Goal: Task Accomplishment & Management: Complete application form

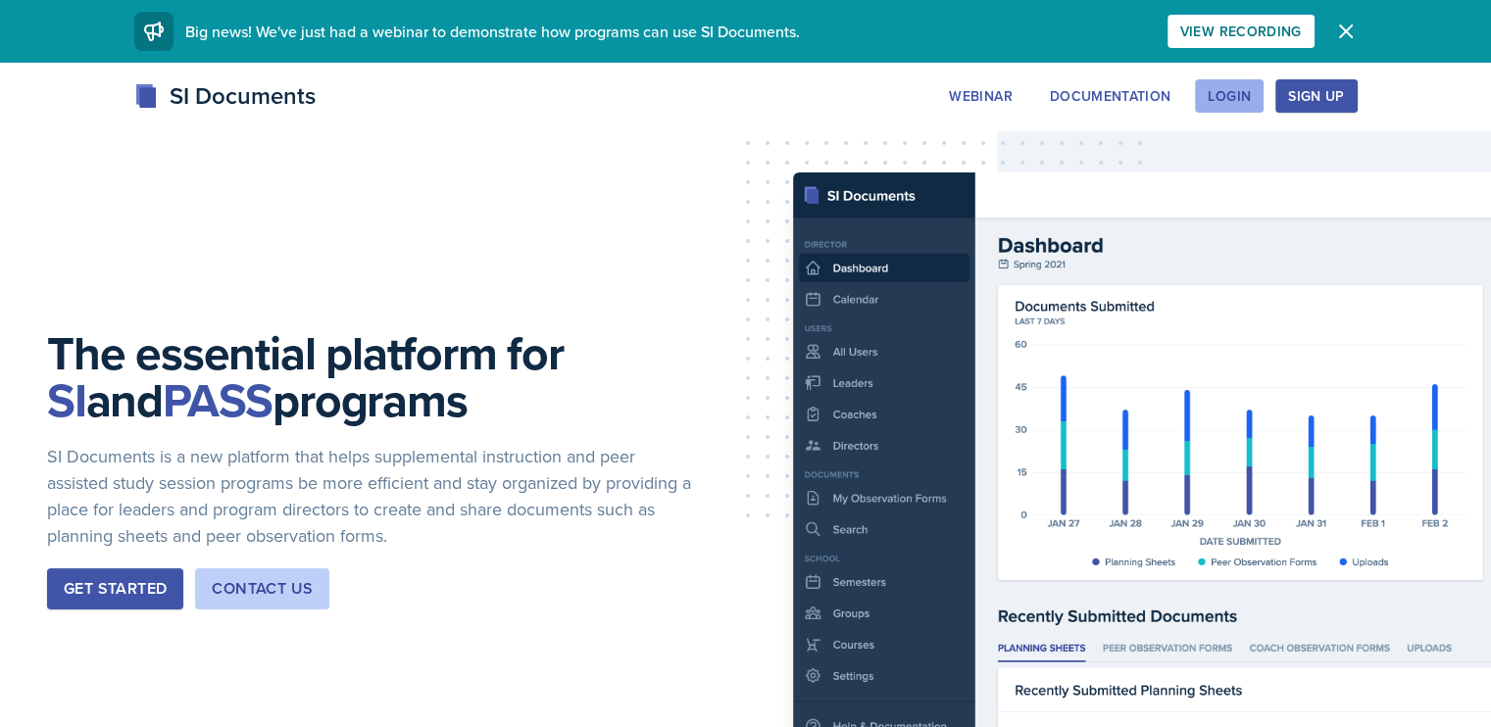
click at [1251, 91] on div "Login" at bounding box center [1229, 96] width 43 height 16
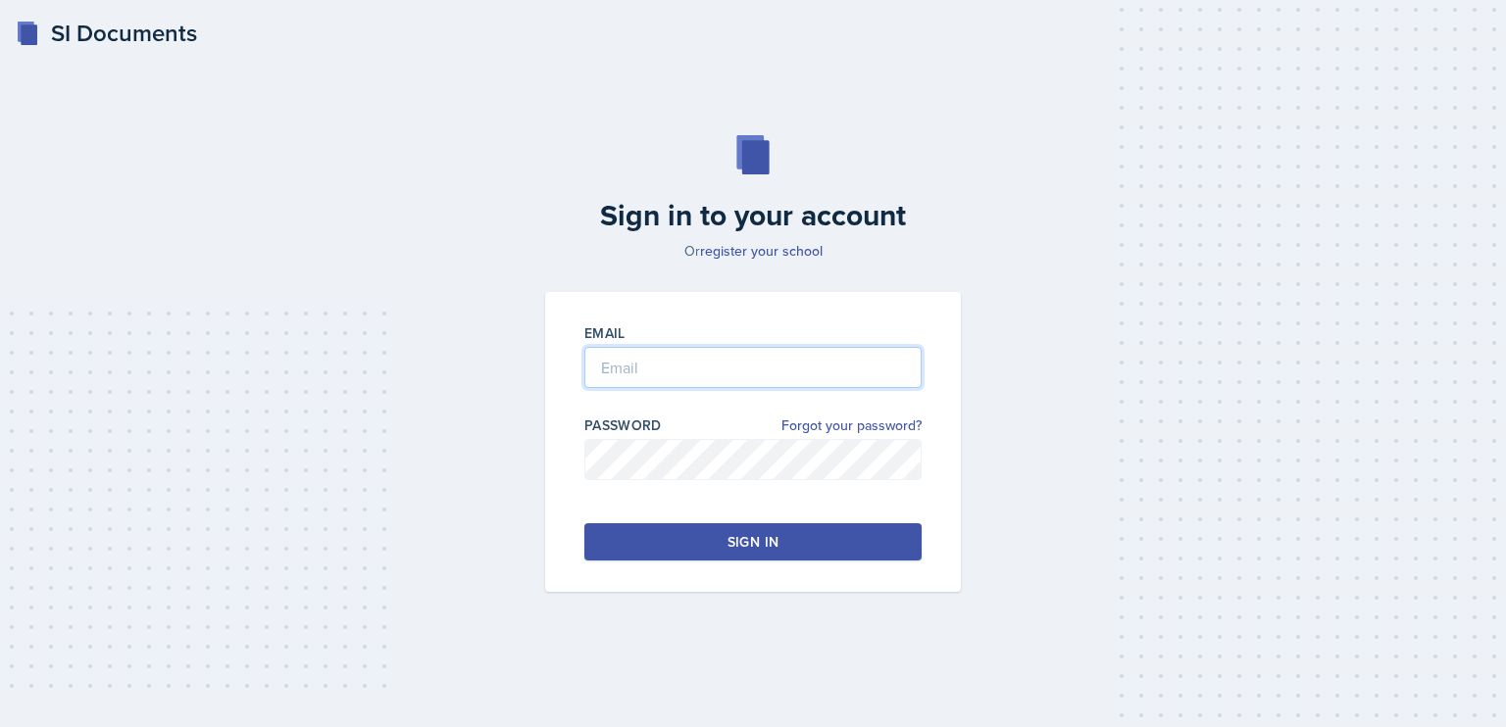
click at [615, 373] on input "email" at bounding box center [752, 367] width 337 height 41
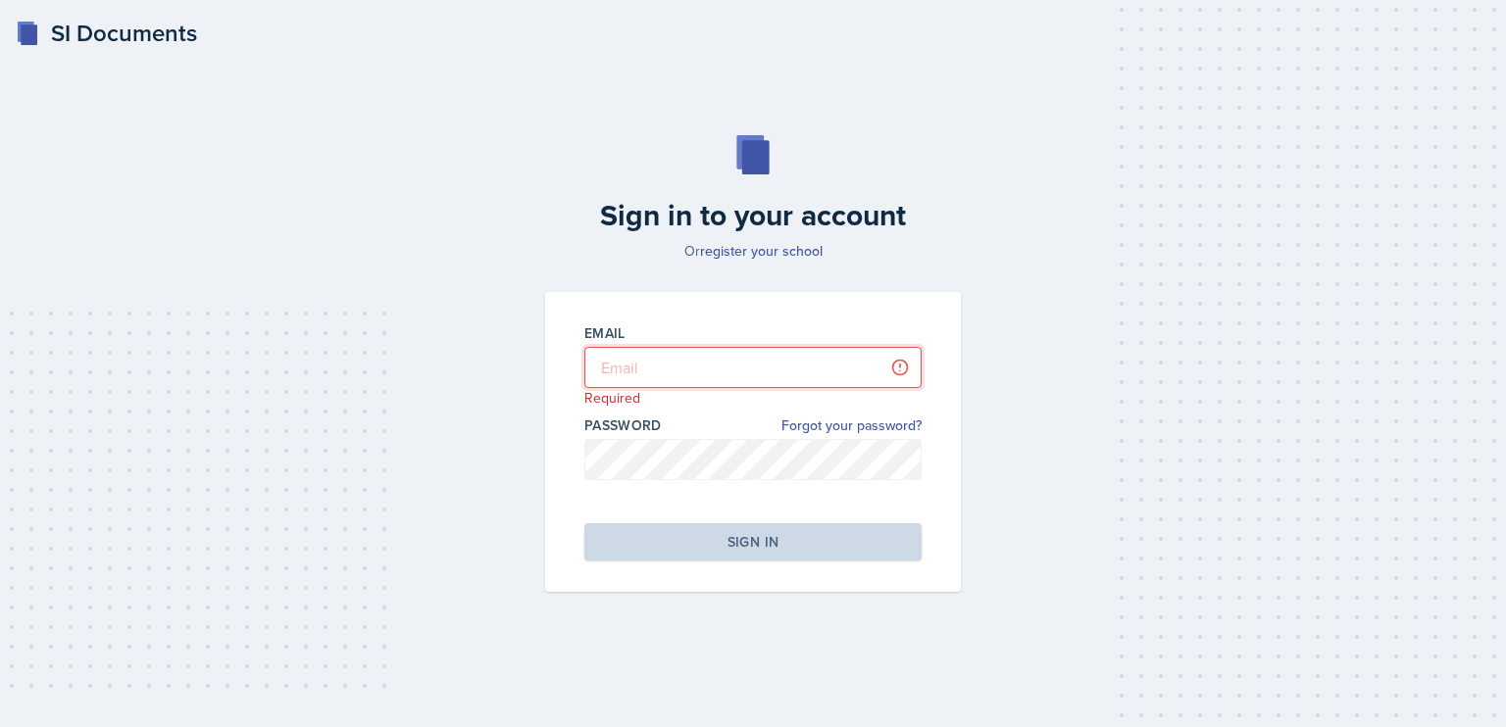
type input "[PERSON_NAME][EMAIL_ADDRESS][DOMAIN_NAME]"
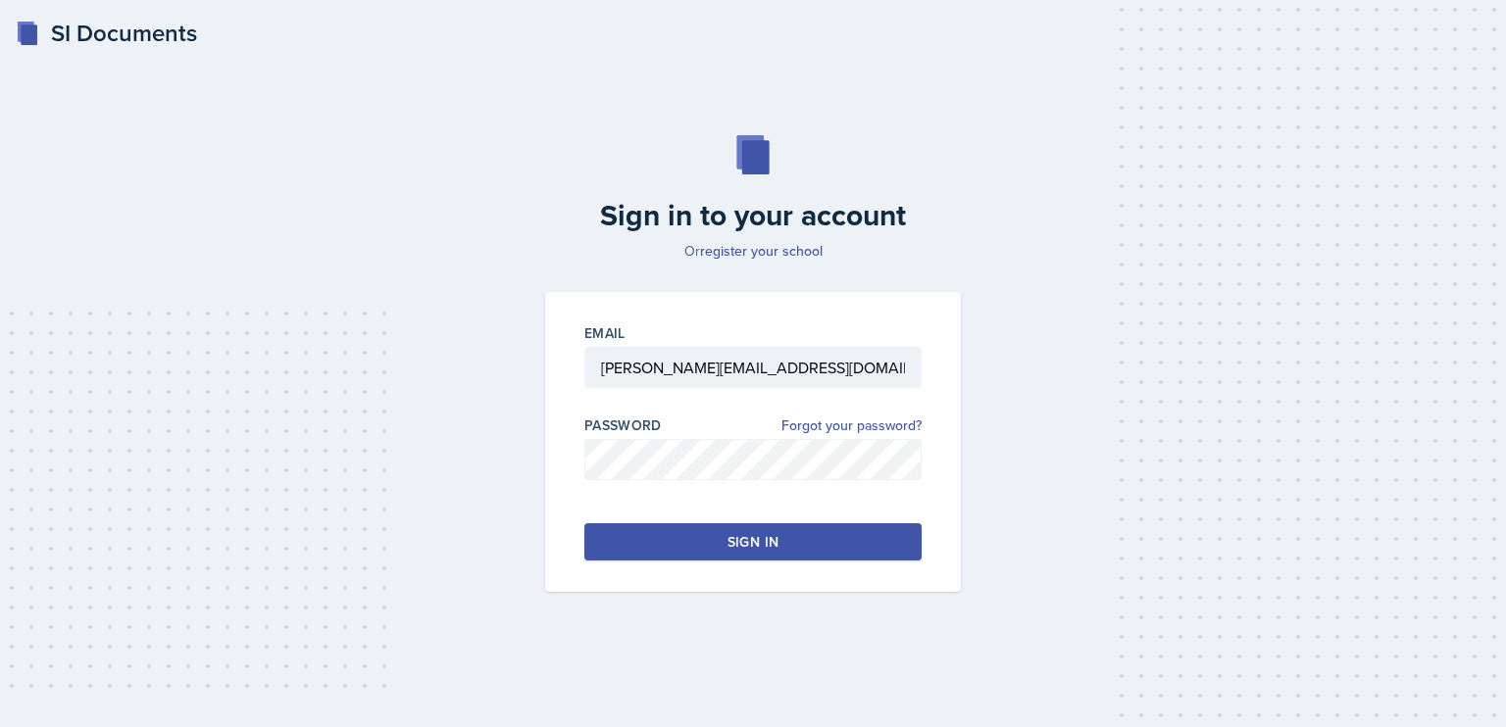
click at [769, 532] on div "Sign in" at bounding box center [752, 542] width 51 height 20
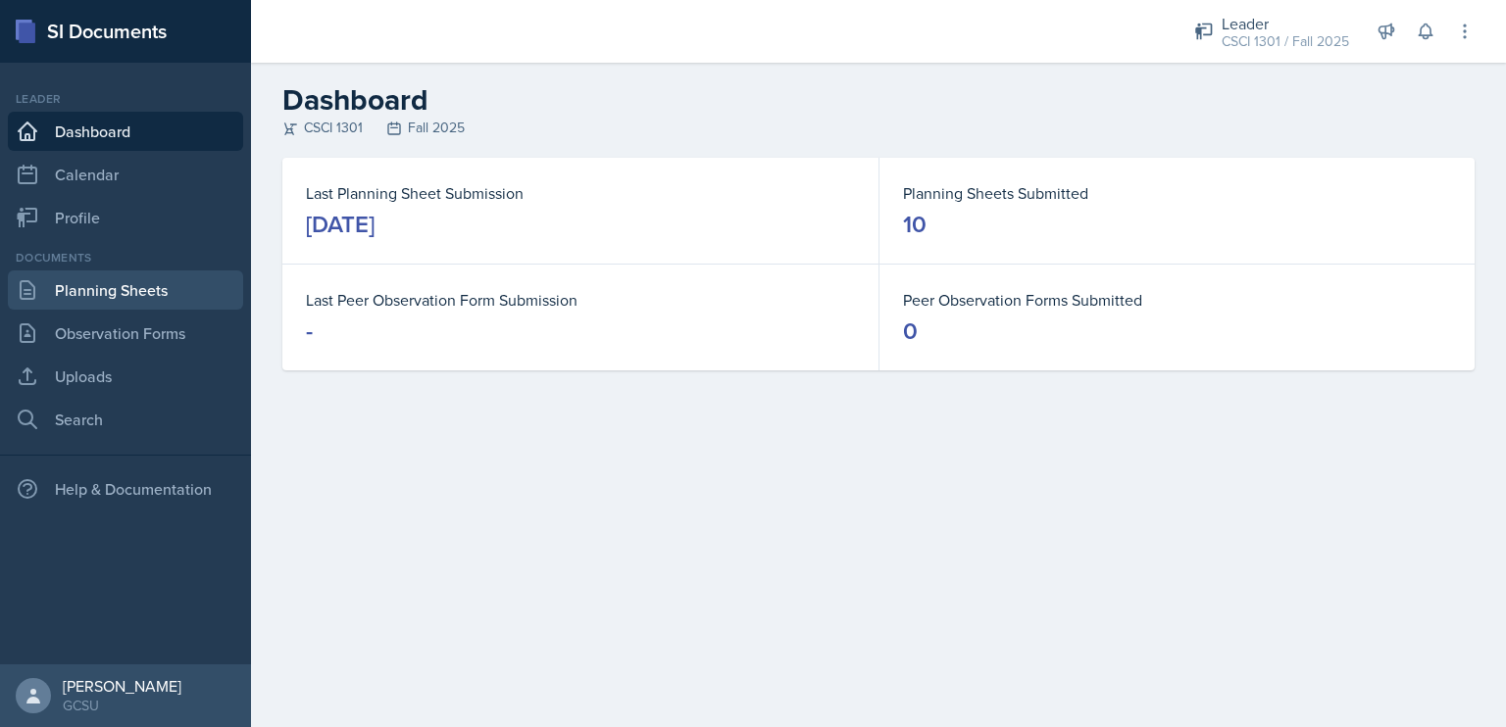
click at [160, 285] on link "Planning Sheets" at bounding box center [125, 290] width 235 height 39
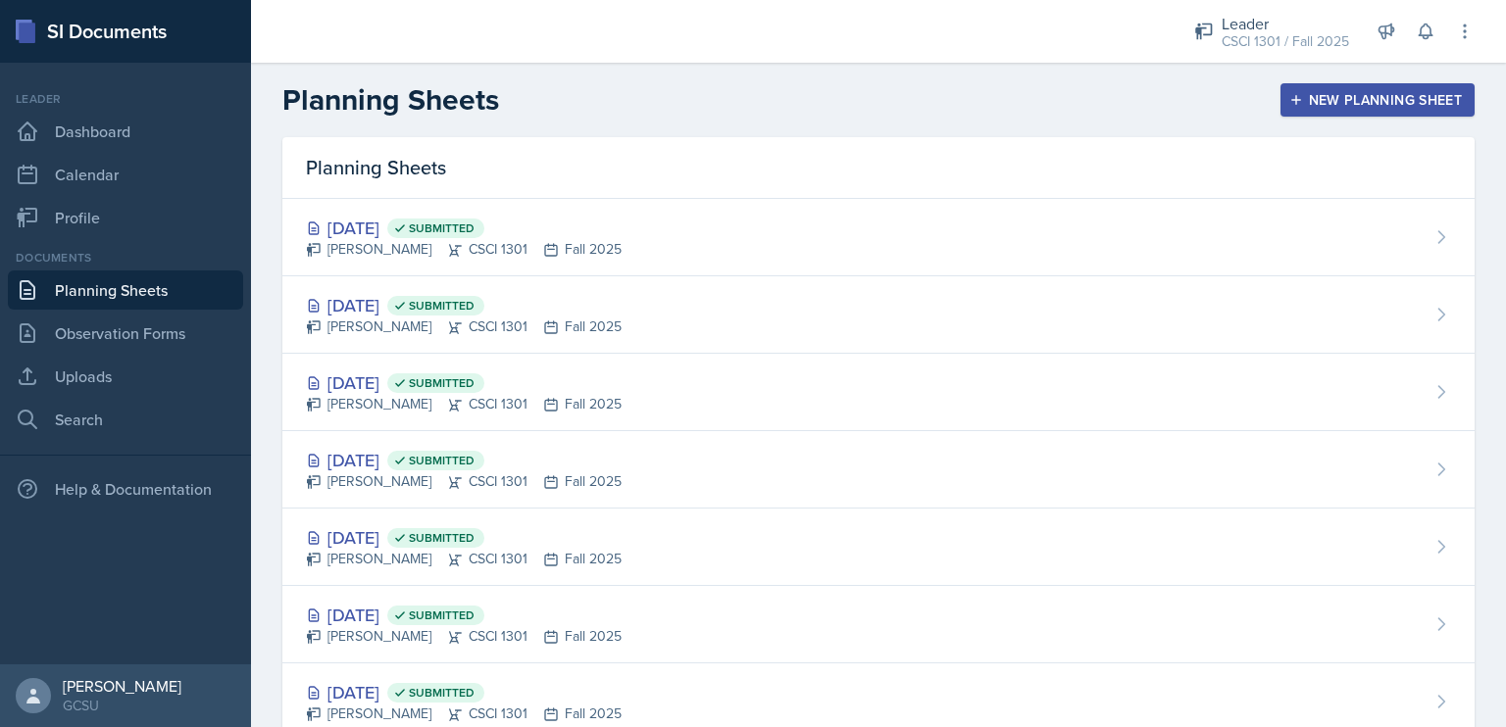
click at [1325, 107] on div "New Planning Sheet" at bounding box center [1377, 100] width 169 height 16
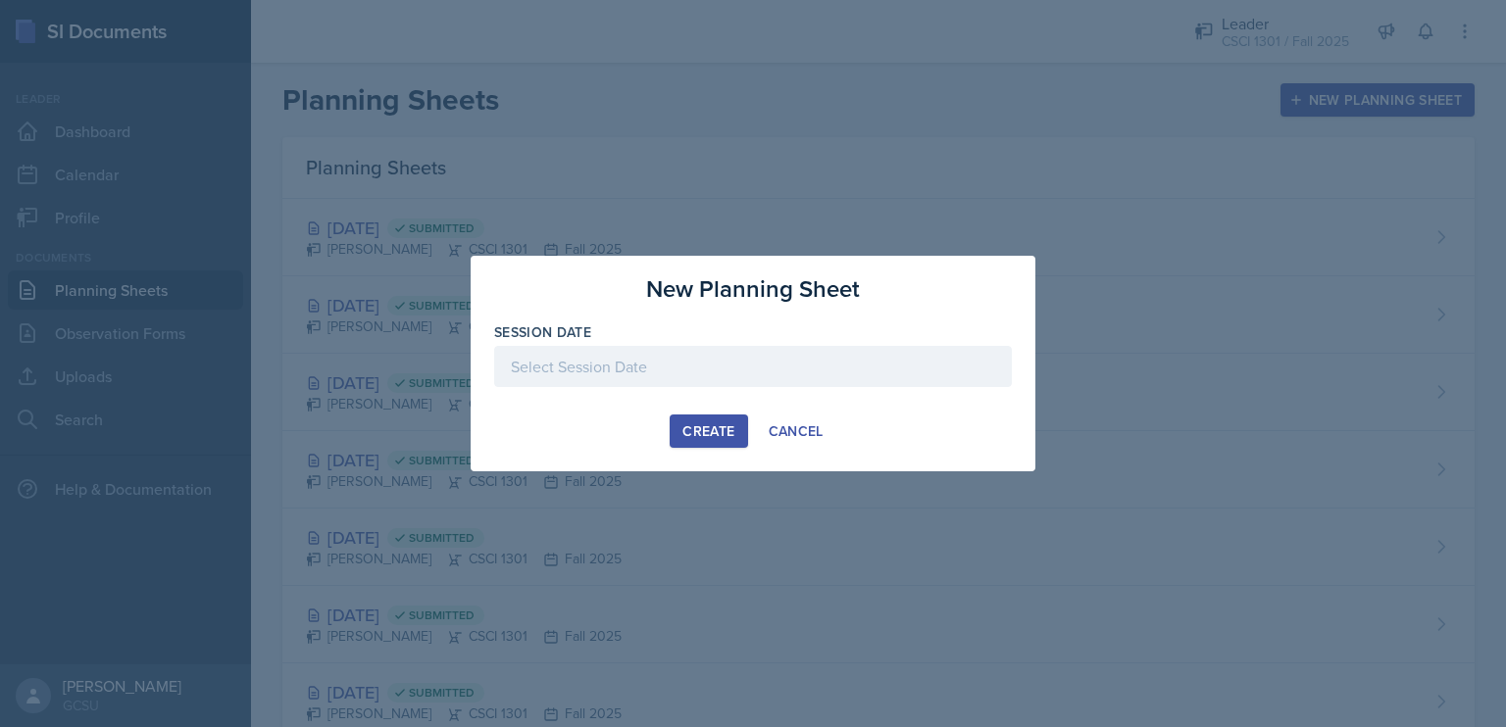
click at [690, 365] on div at bounding box center [753, 366] width 518 height 41
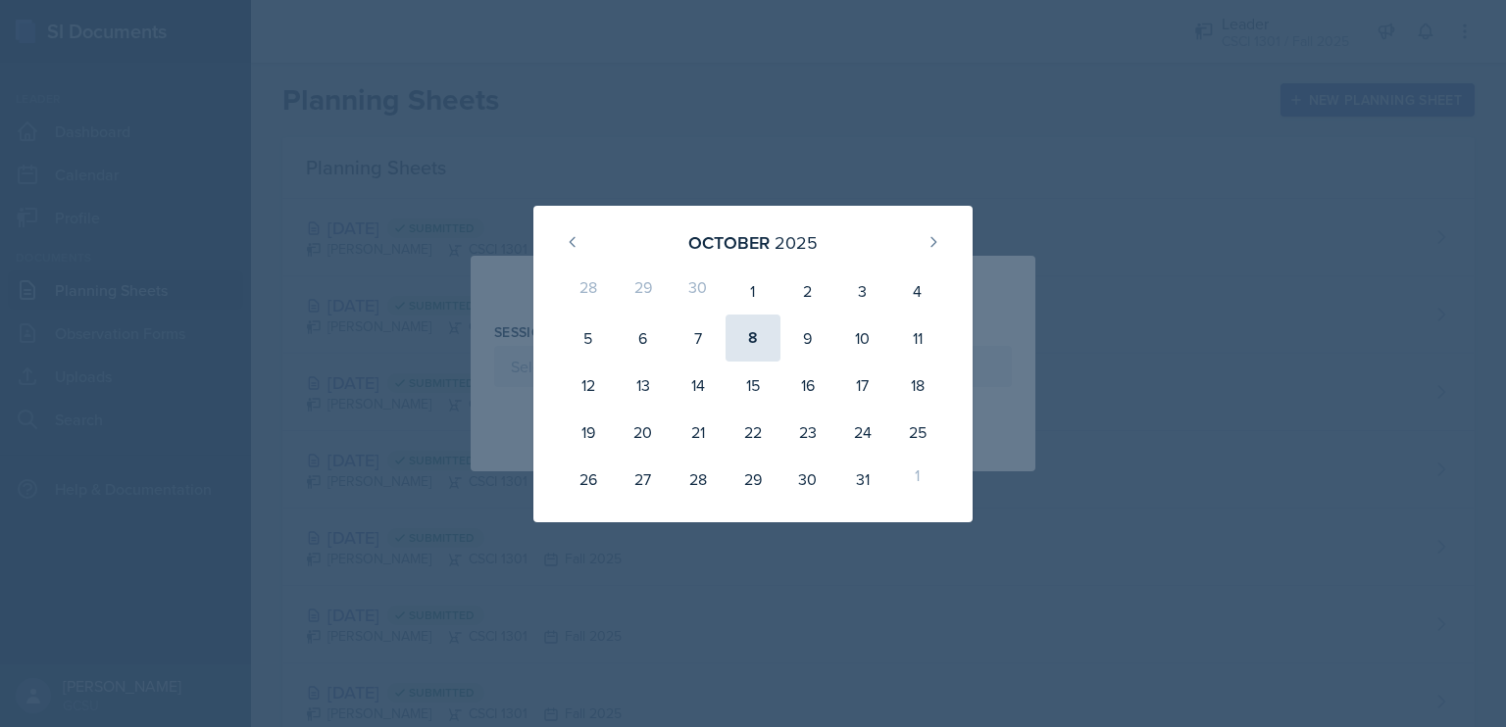
click at [753, 336] on div "8" at bounding box center [752, 338] width 55 height 47
type input "[DATE]"
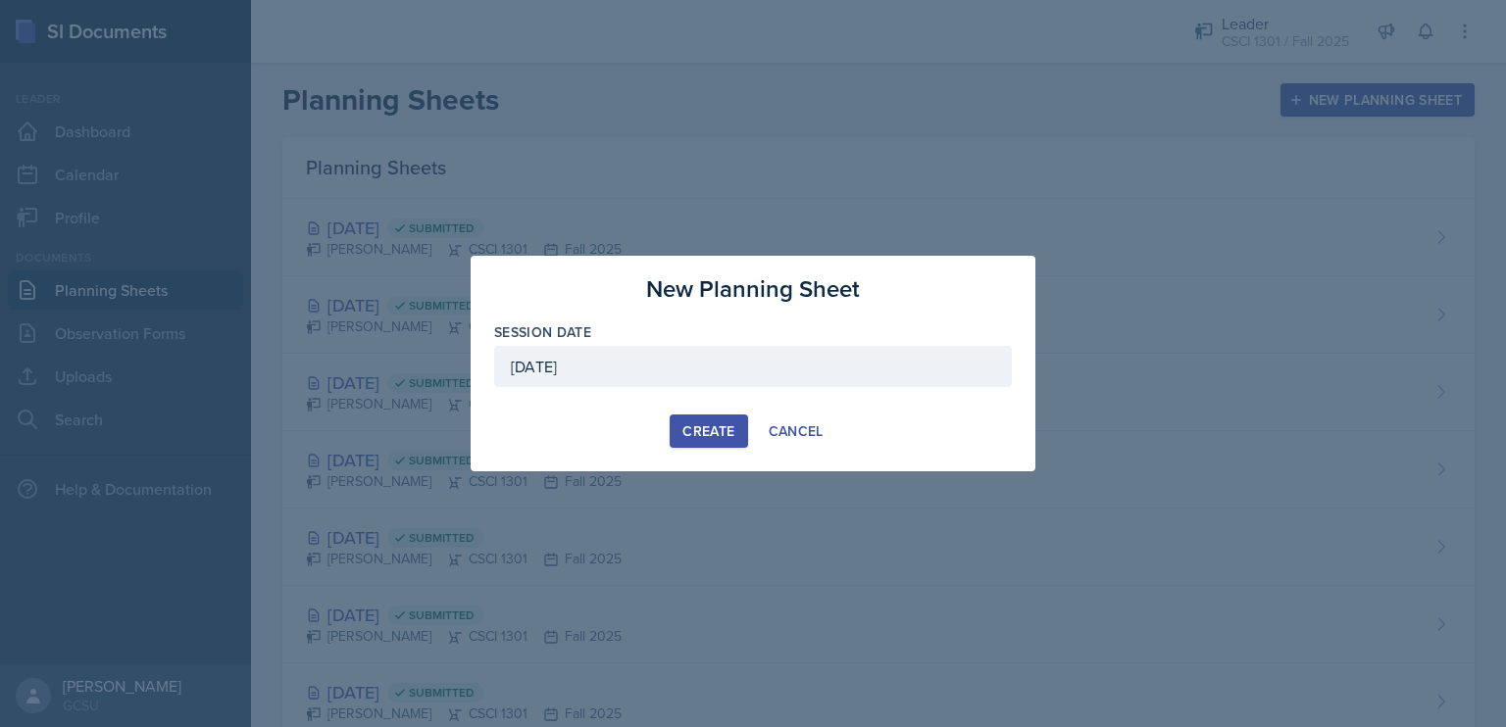
click at [711, 426] on div "Create" at bounding box center [708, 432] width 52 height 16
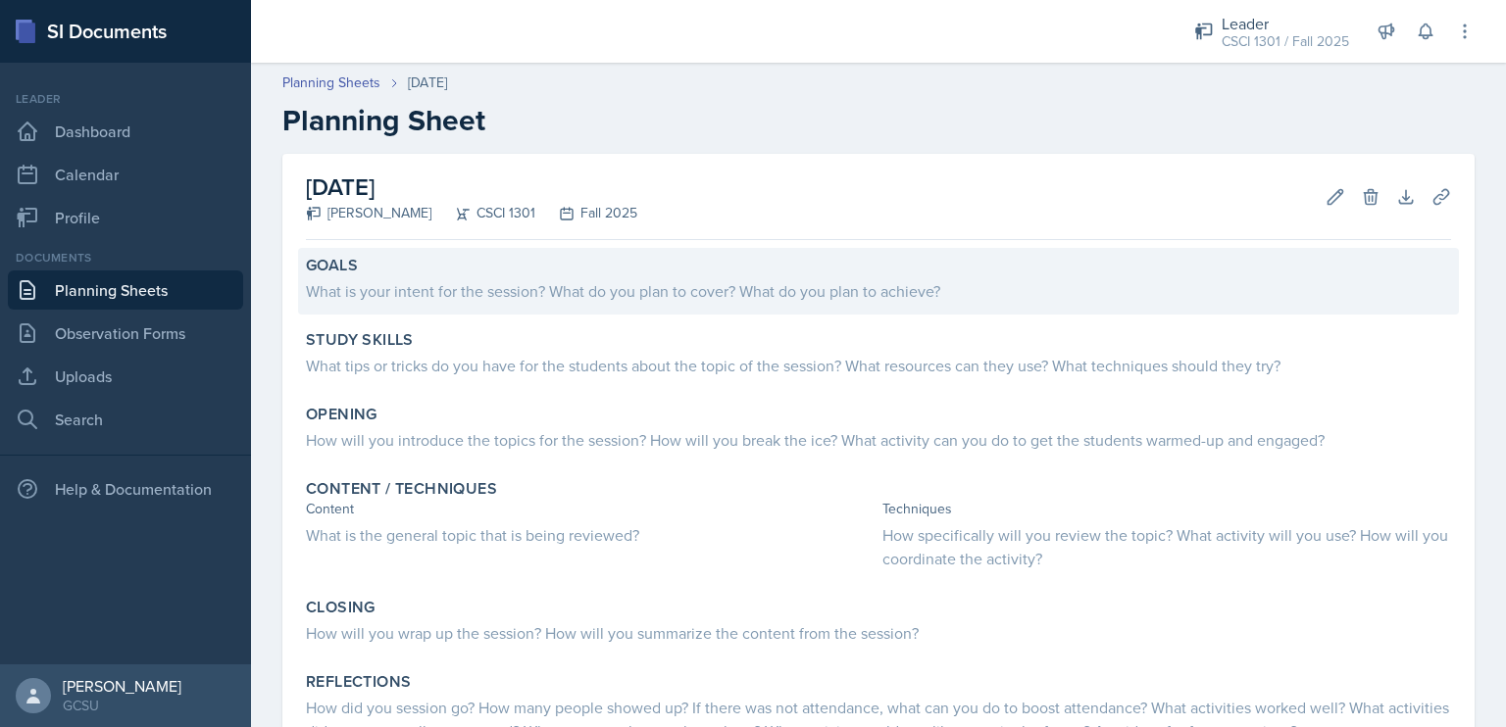
click at [513, 279] on div "What is your intent for the session? What do you plan to cover? What do you pla…" at bounding box center [878, 291] width 1145 height 24
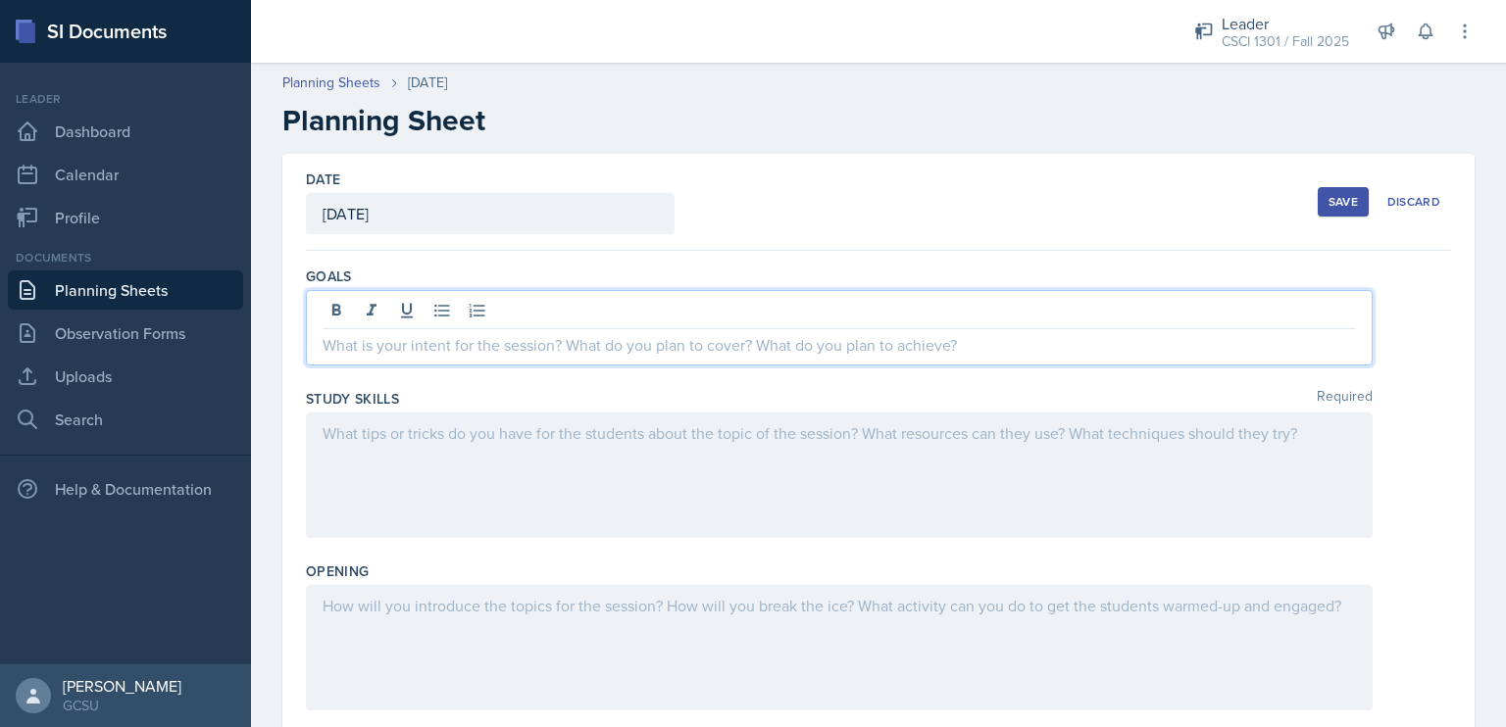
click at [485, 305] on div at bounding box center [839, 327] width 1067 height 75
click at [722, 429] on div at bounding box center [839, 475] width 1067 height 125
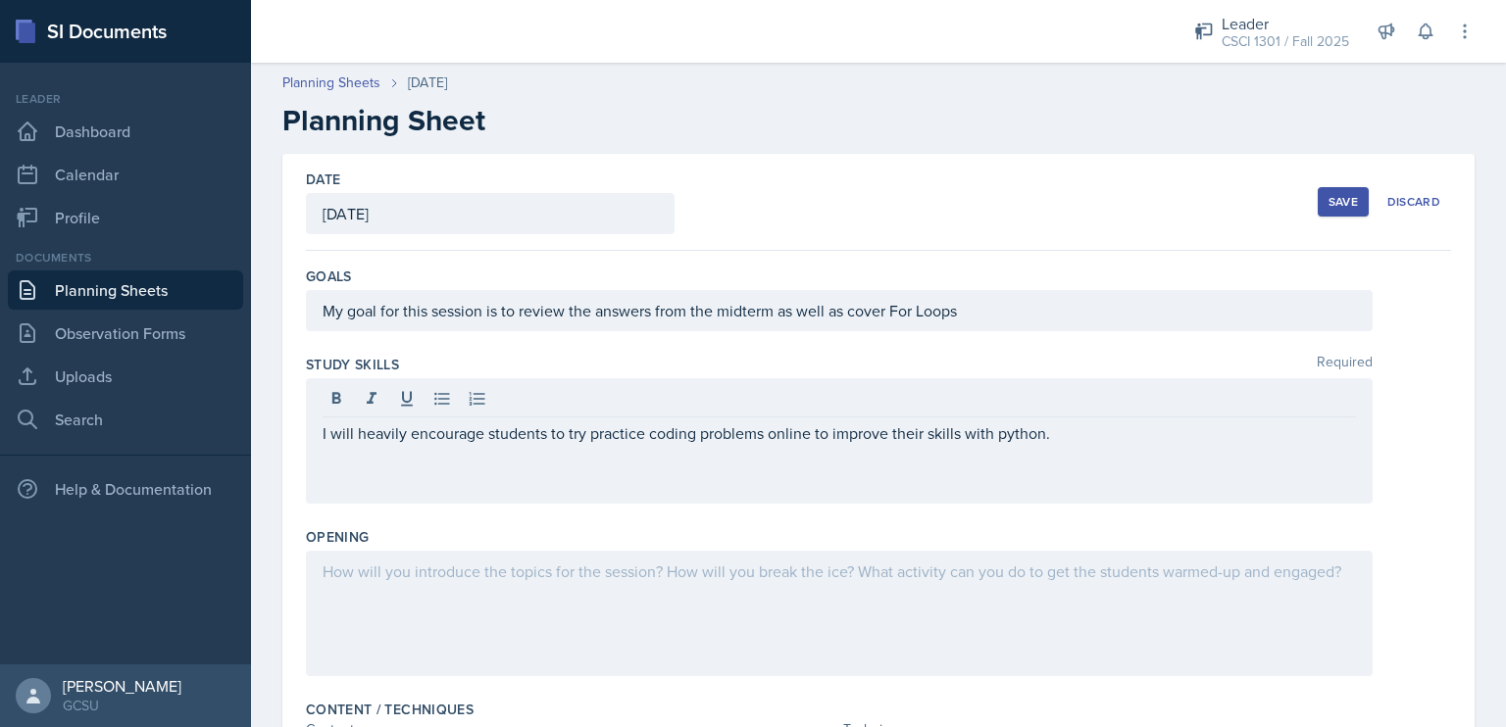
click at [890, 592] on div at bounding box center [839, 613] width 1067 height 125
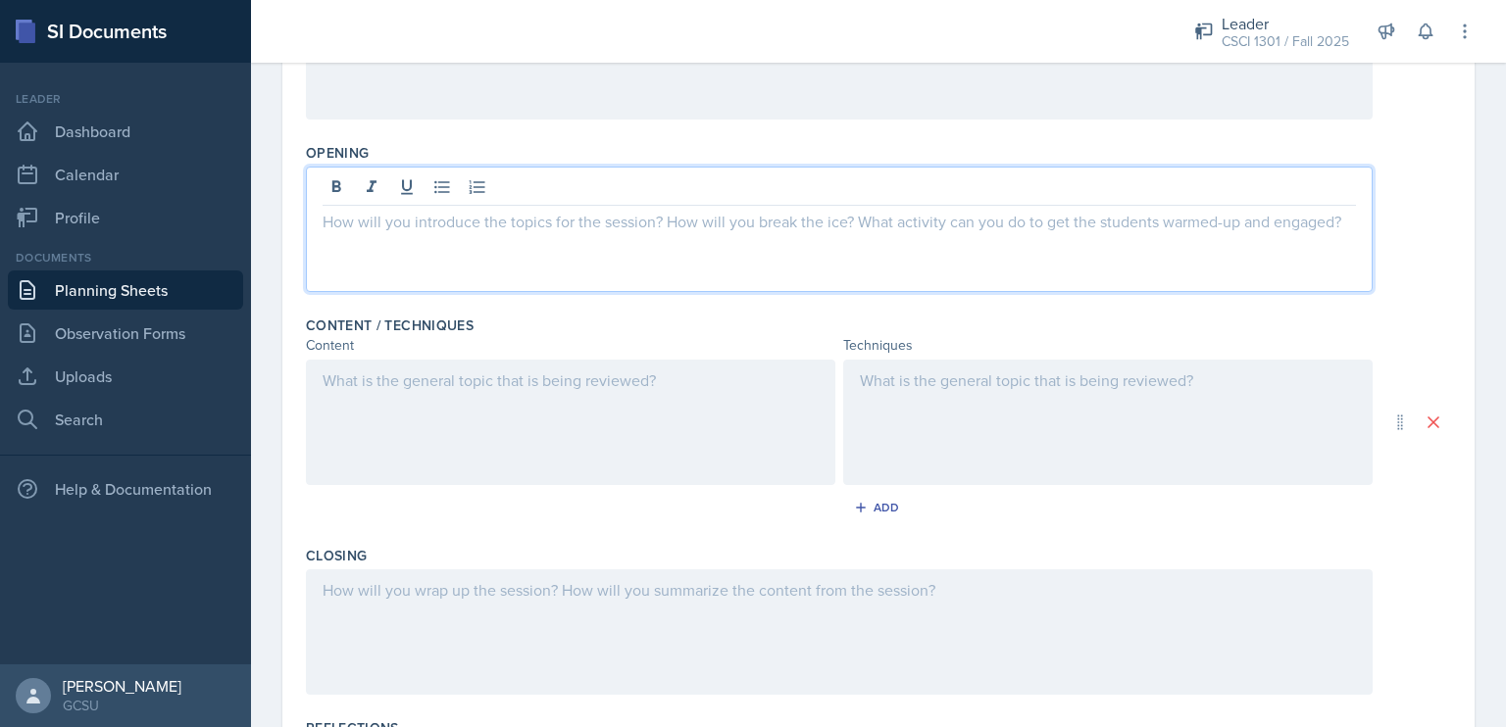
scroll to position [382, 0]
click at [729, 418] on div at bounding box center [570, 424] width 529 height 125
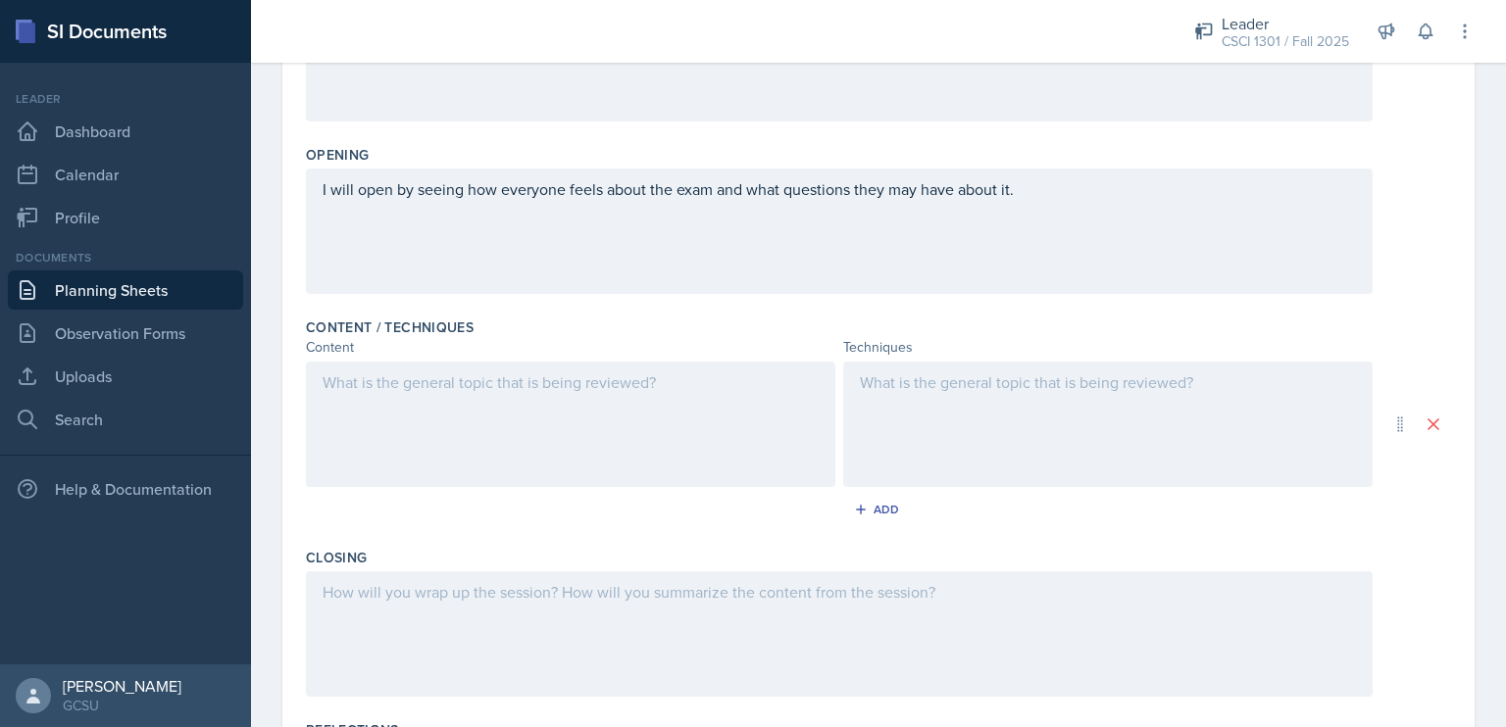
scroll to position [416, 0]
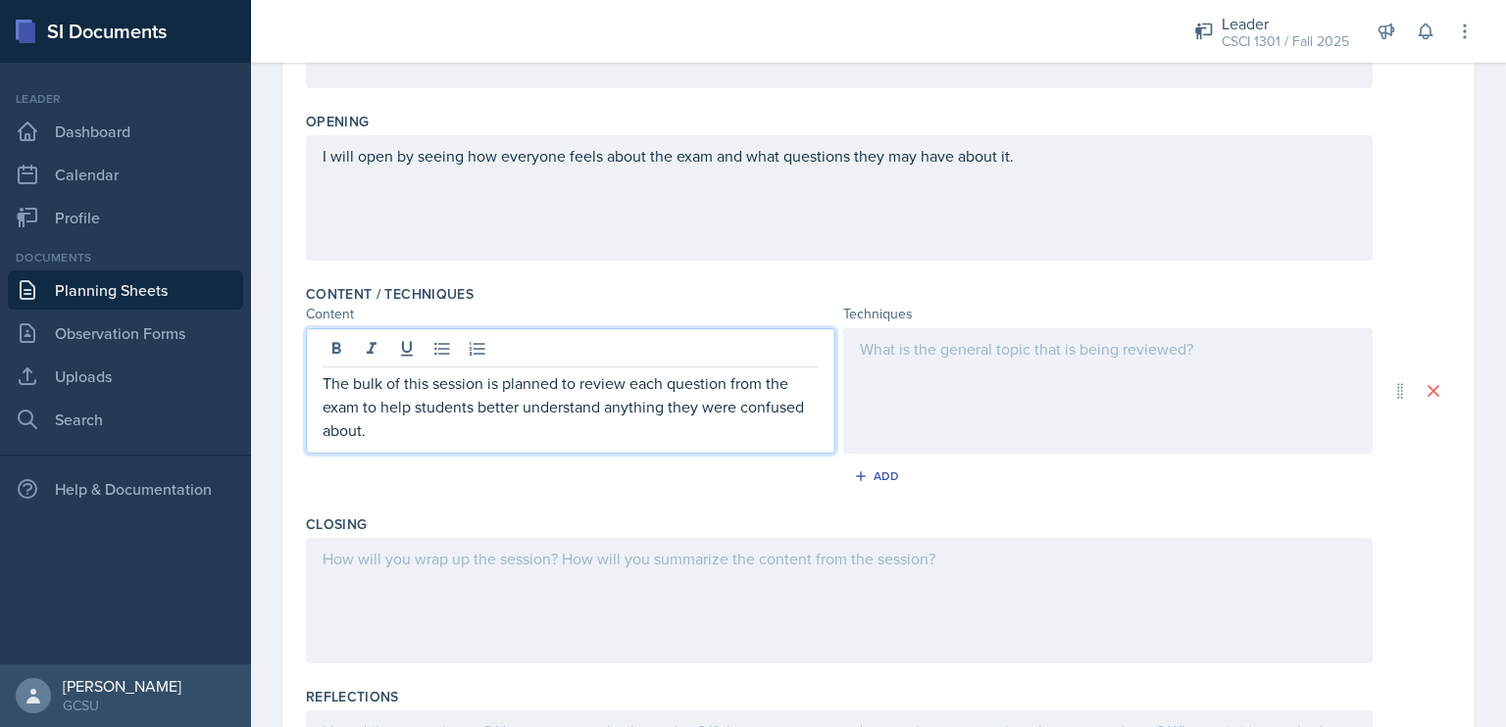
click at [1094, 371] on div at bounding box center [1107, 390] width 529 height 125
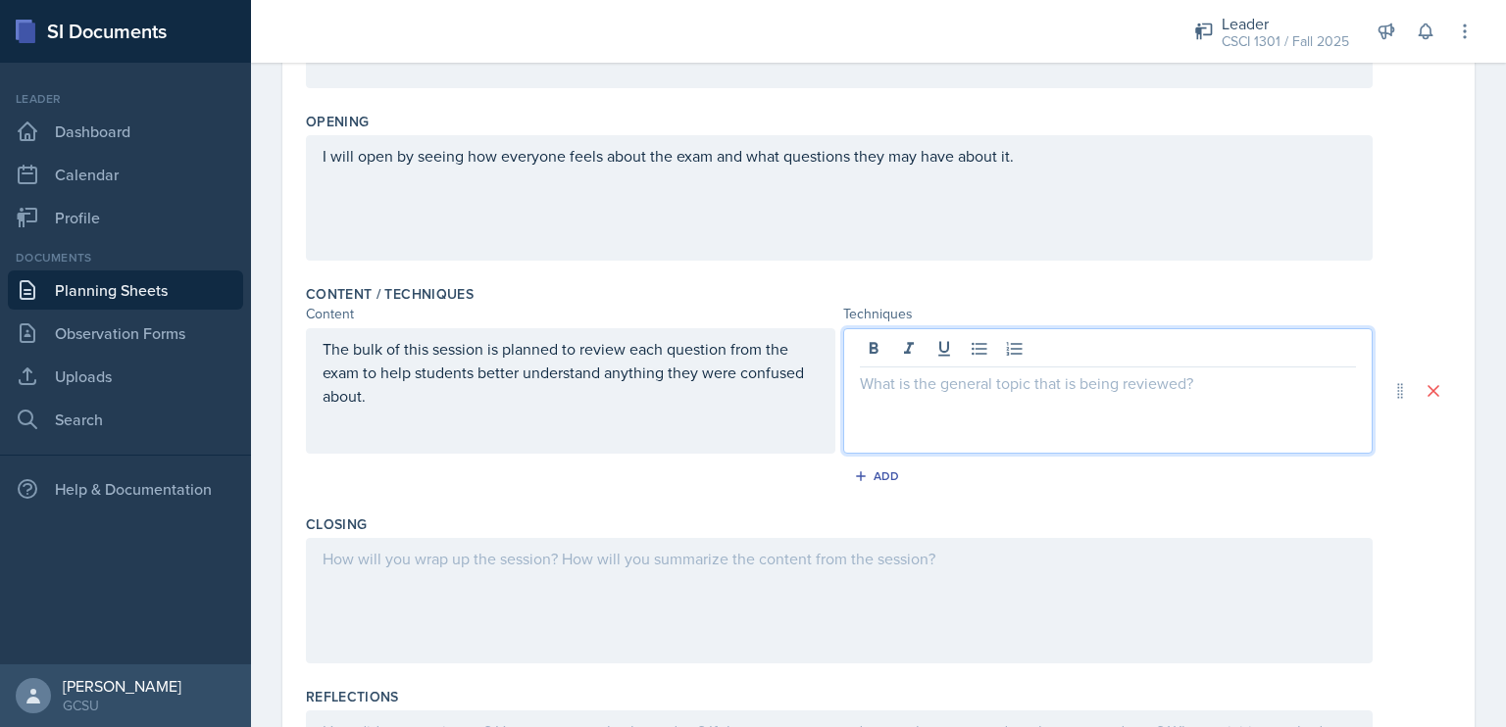
scroll to position [450, 0]
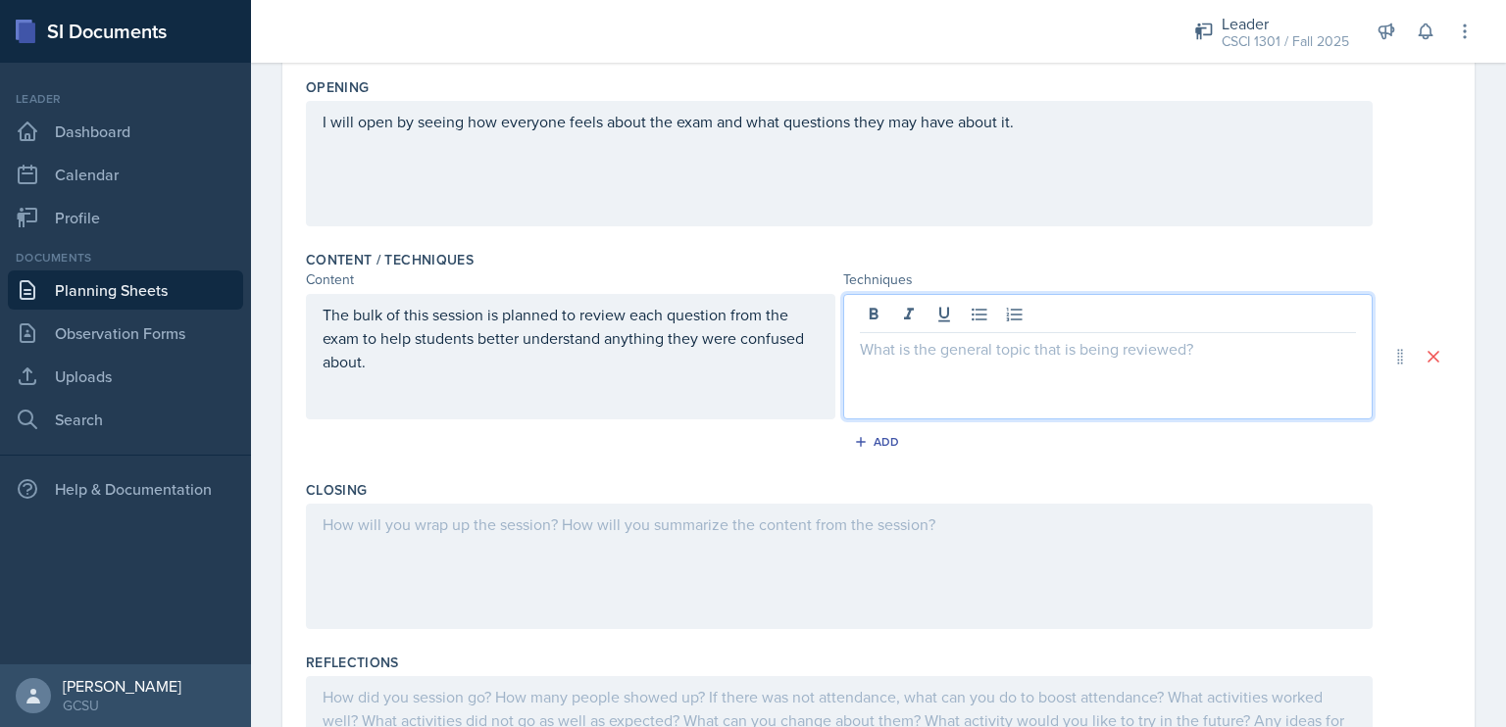
click at [620, 369] on p "The bulk of this session is planned to review each question from the exam to he…" at bounding box center [571, 338] width 496 height 71
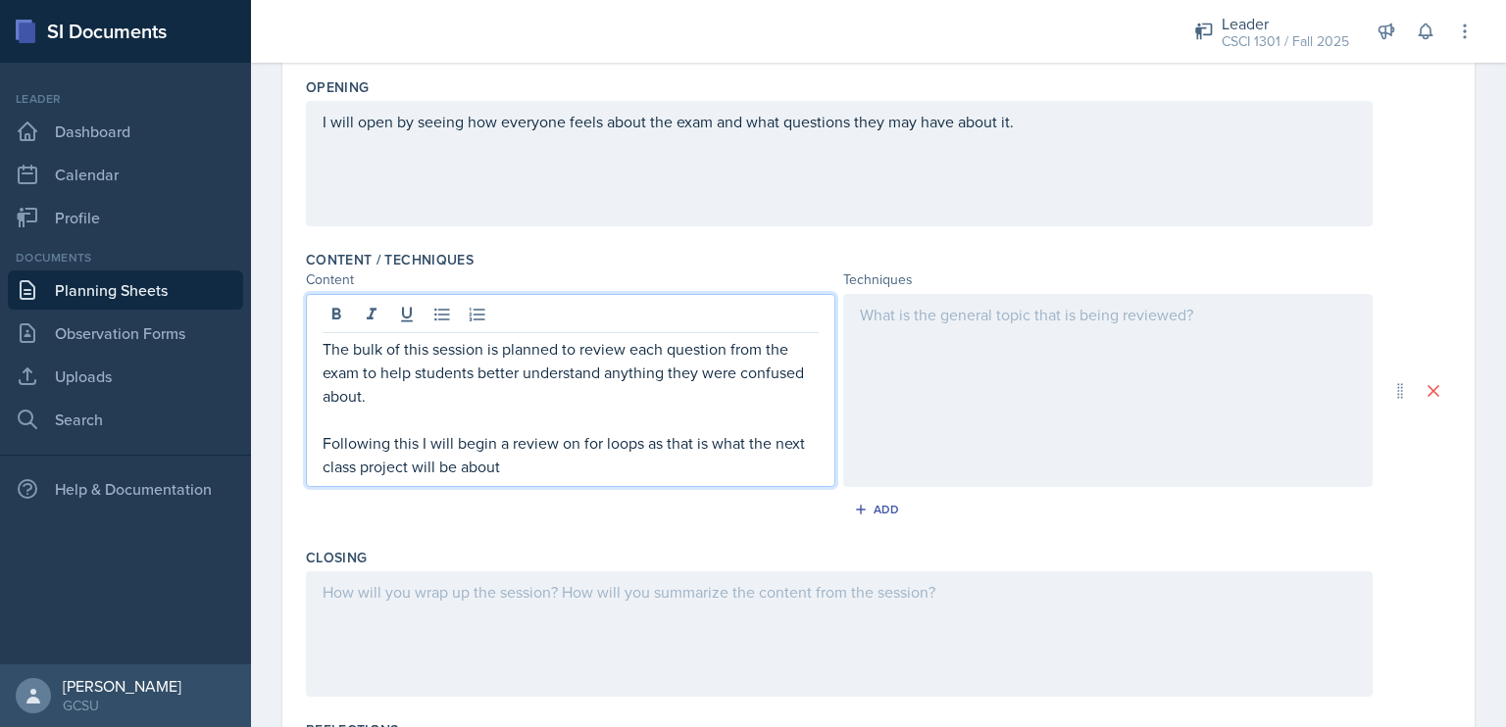
click at [587, 442] on p "Following this I will begin a review on for loops as that is what the next clas…" at bounding box center [571, 454] width 496 height 47
click at [612, 442] on p "Following this I will begin a review on For loops as that is what the next clas…" at bounding box center [571, 454] width 496 height 47
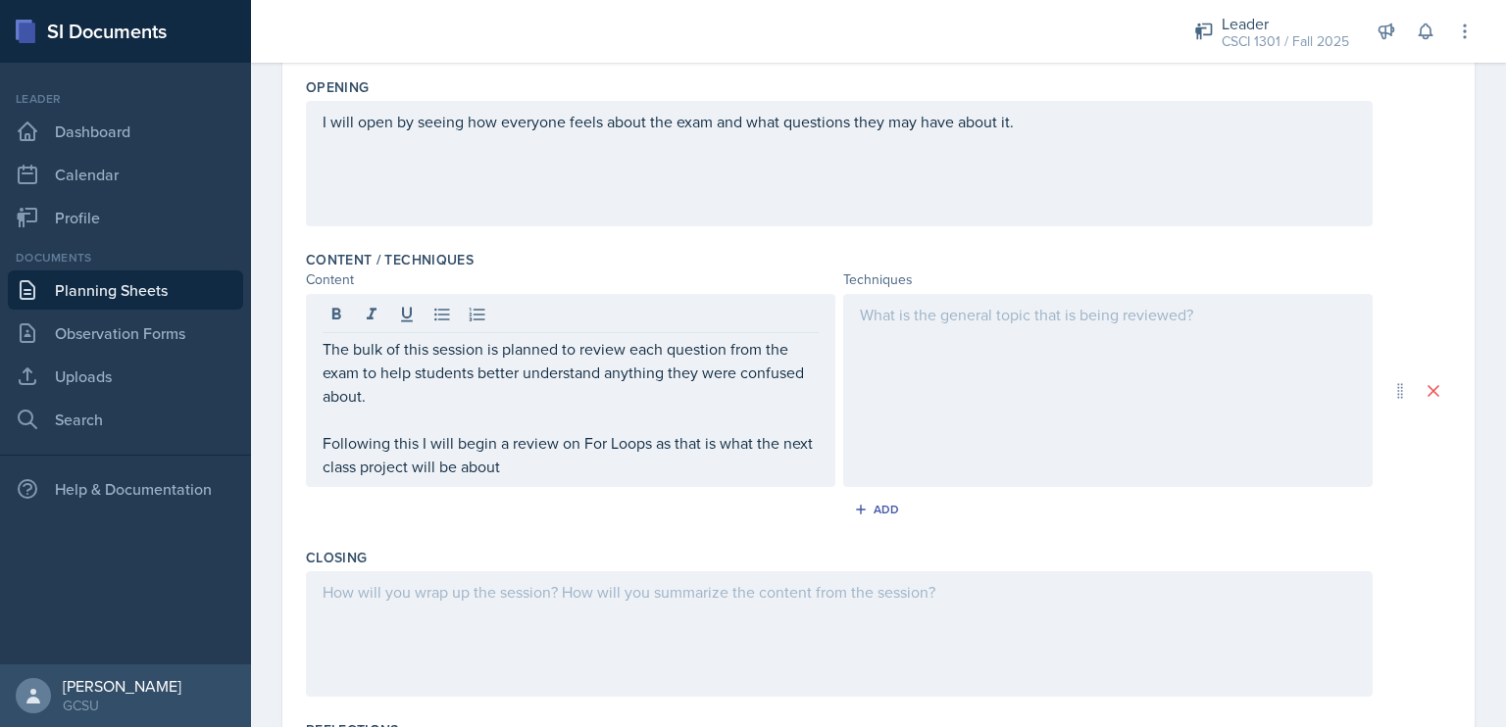
click at [615, 480] on div "The bulk of this session is planned to review each question from the exam to he…" at bounding box center [570, 390] width 529 height 193
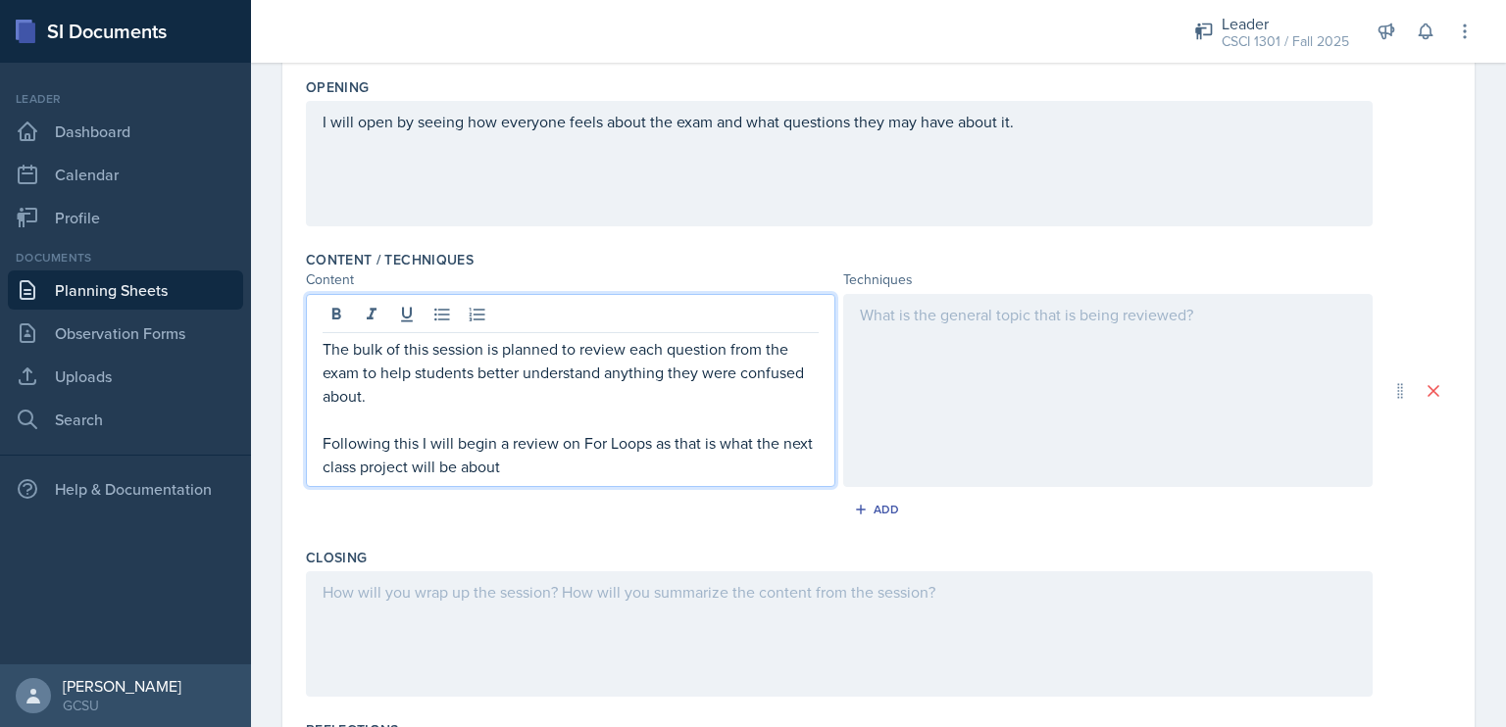
click at [586, 473] on p "Following this I will begin a review on For Loops as that is what the next clas…" at bounding box center [571, 454] width 496 height 47
click at [893, 369] on div at bounding box center [1107, 390] width 529 height 193
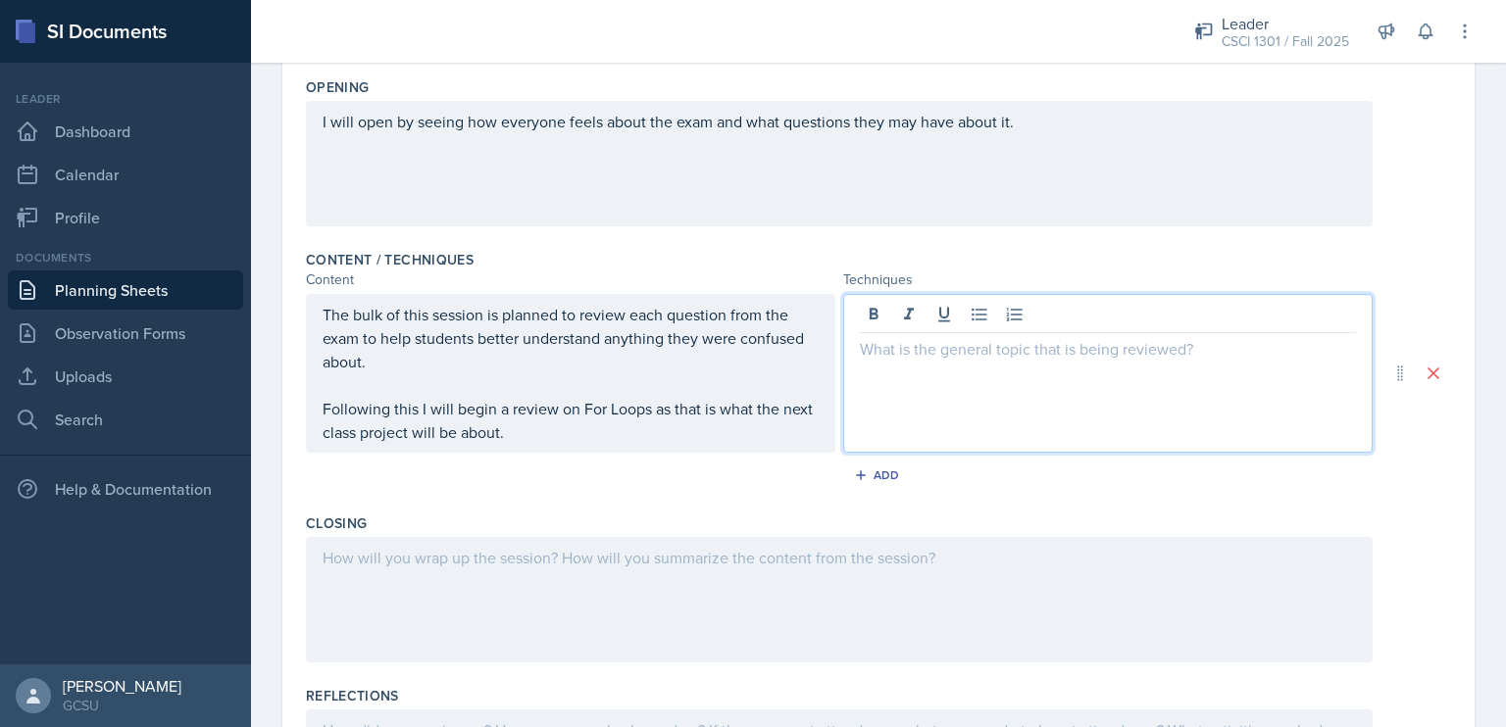
scroll to position [483, 0]
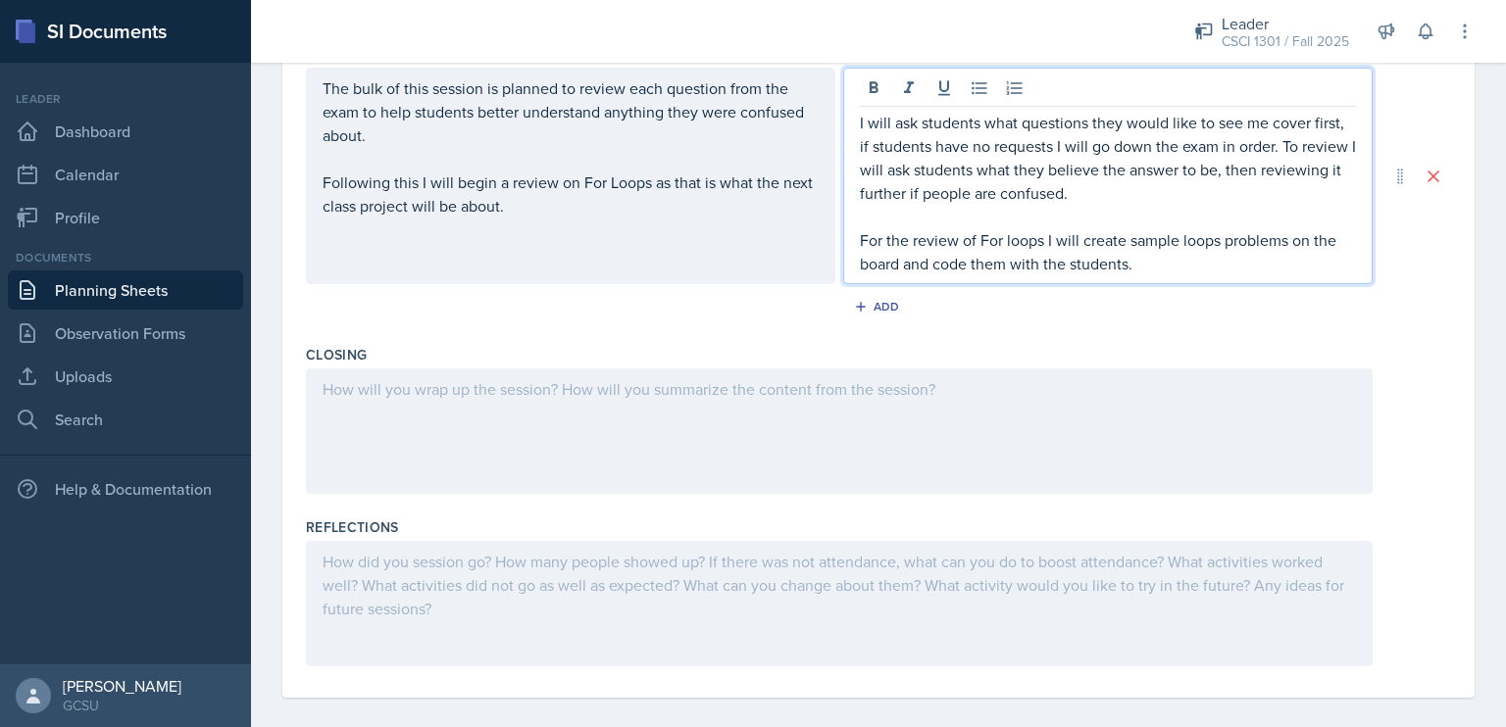
click at [913, 411] on div at bounding box center [839, 431] width 1067 height 125
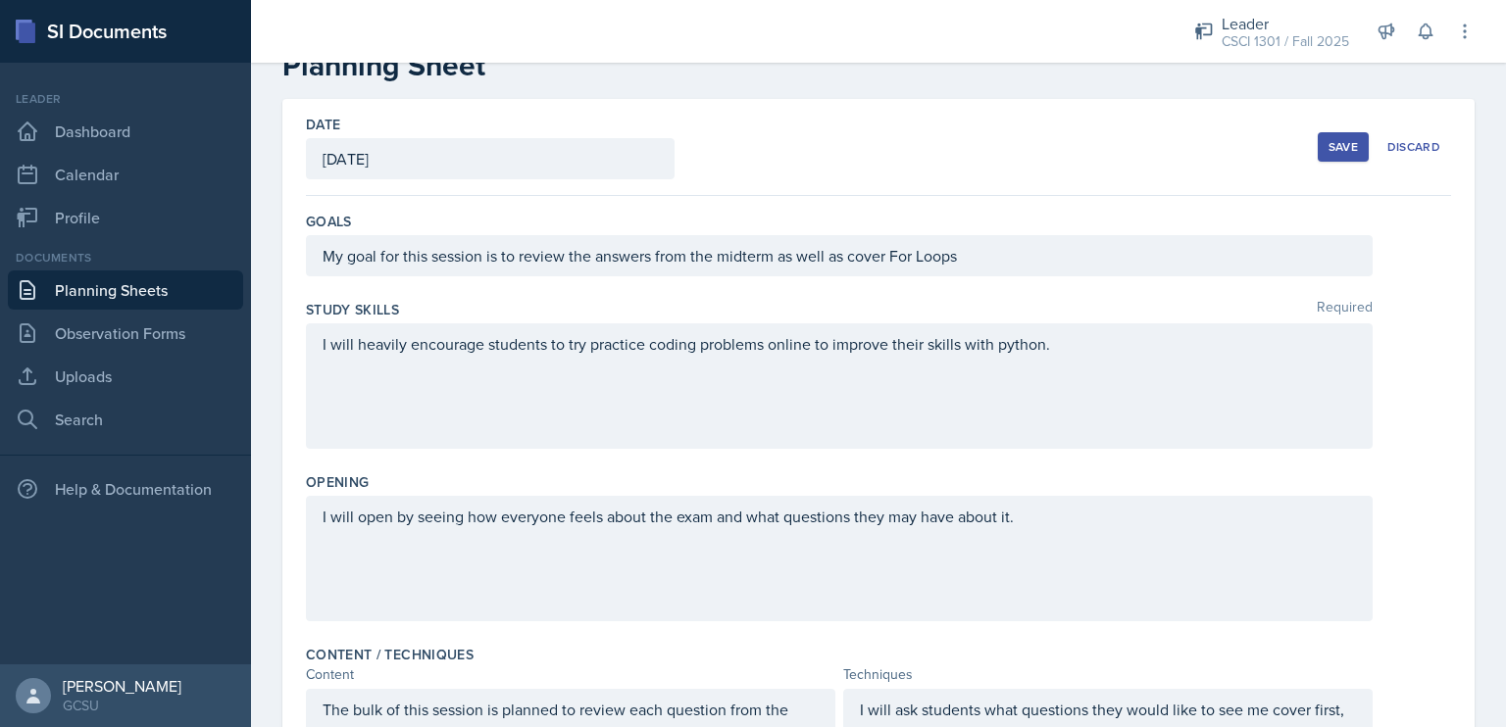
scroll to position [0, 0]
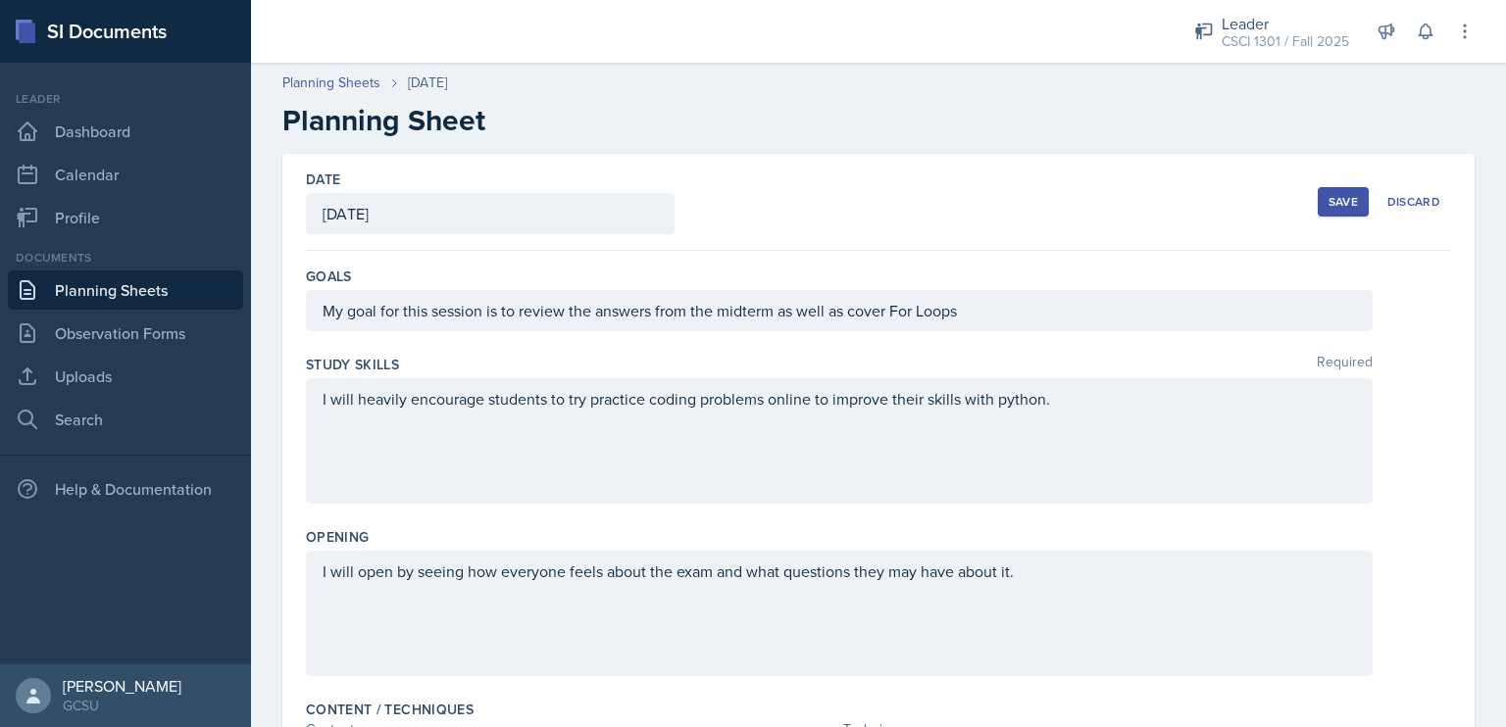
click at [1327, 215] on button "Save" at bounding box center [1343, 201] width 51 height 29
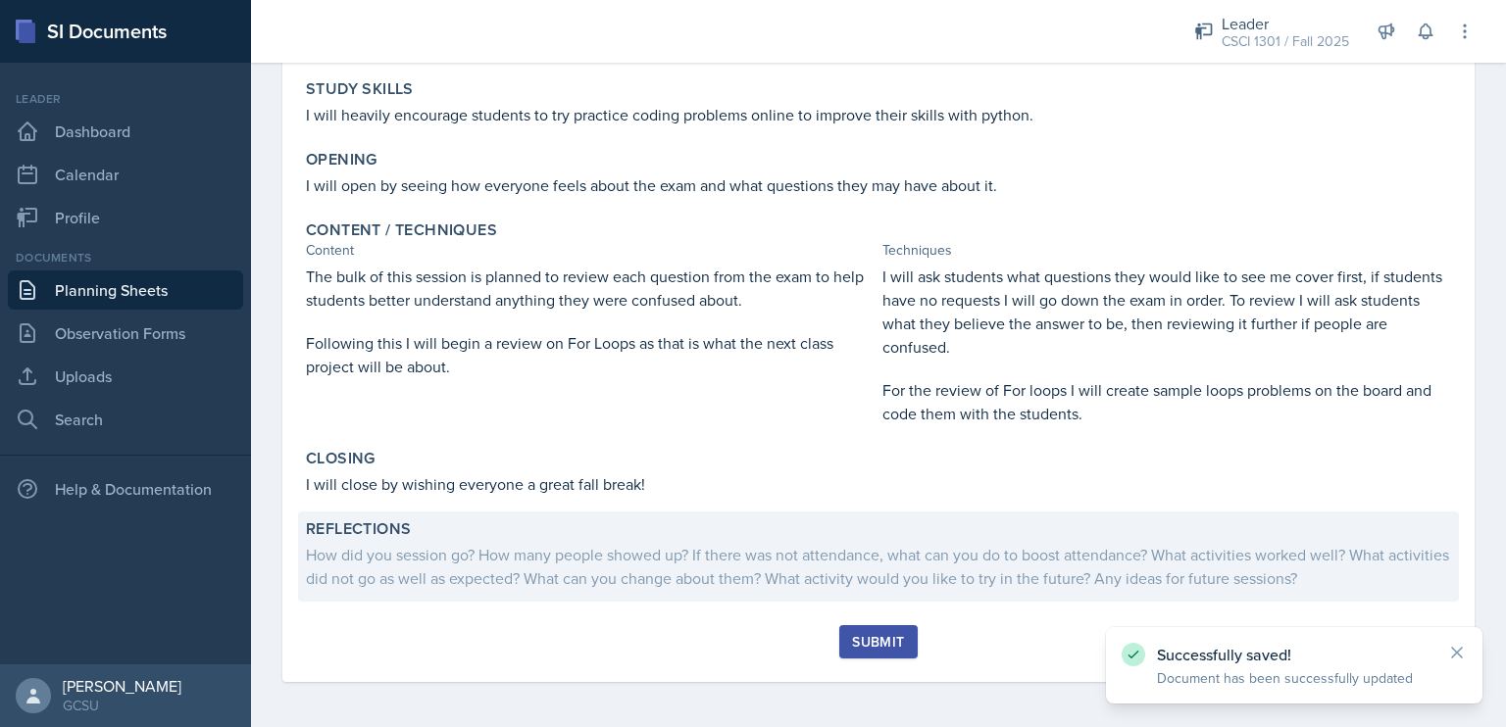
scroll to position [247, 0]
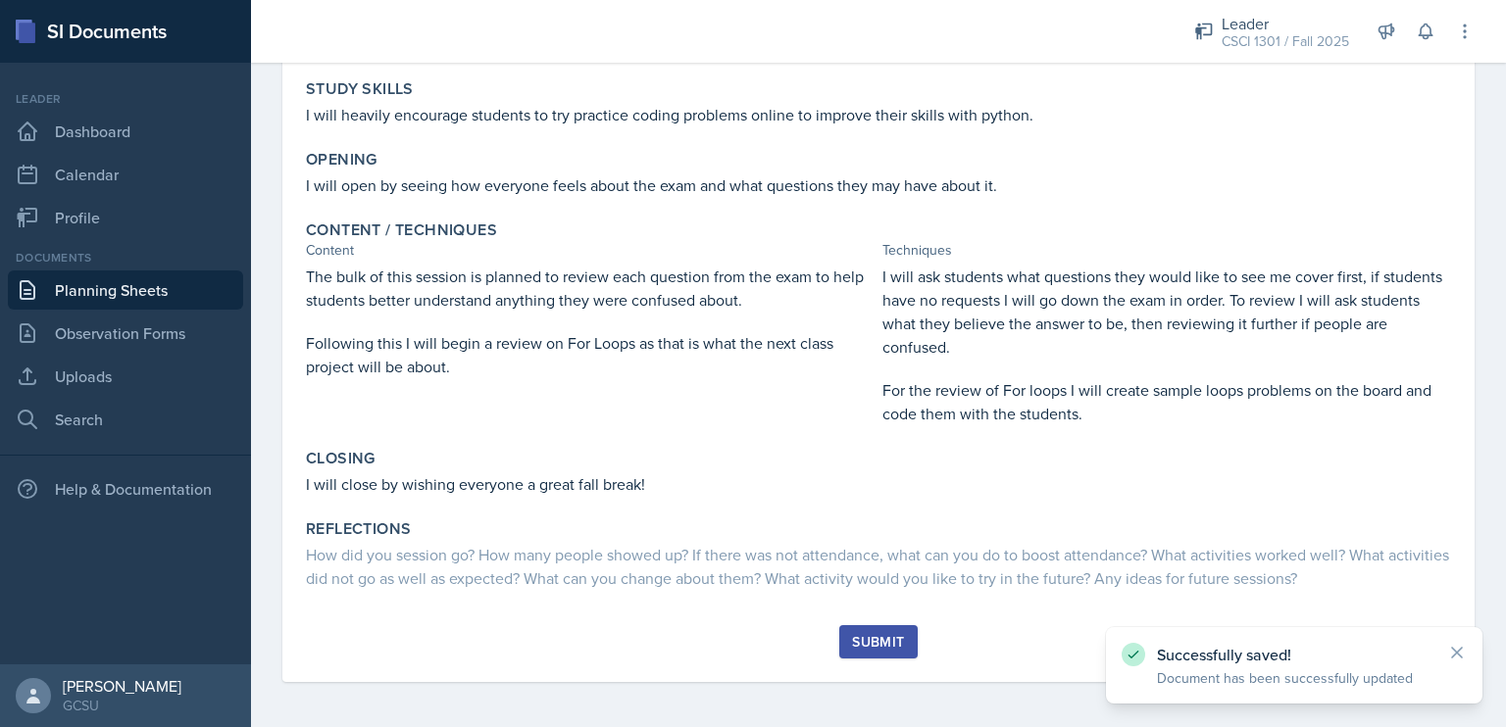
click at [898, 630] on button "Submit" at bounding box center [877, 641] width 77 height 33
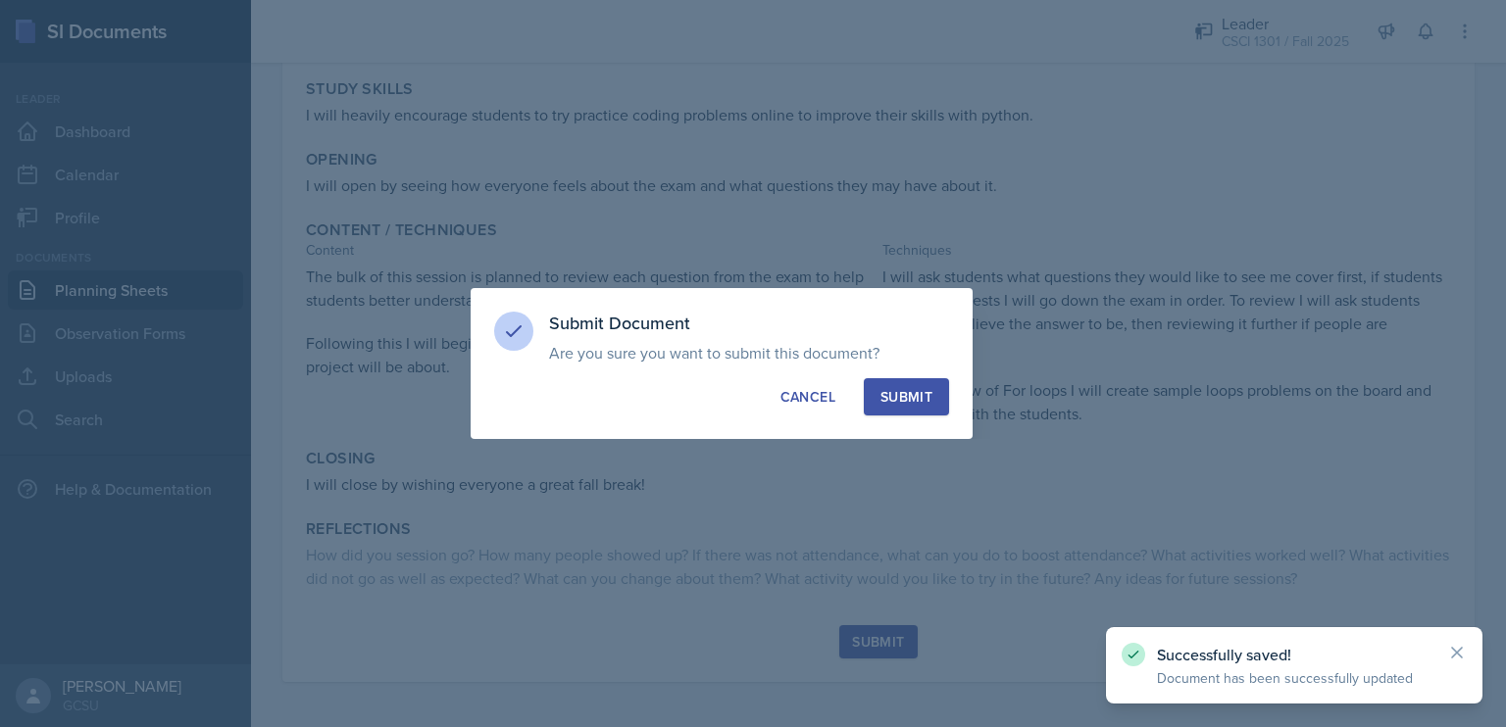
click at [914, 398] on div "Submit" at bounding box center [906, 397] width 52 height 20
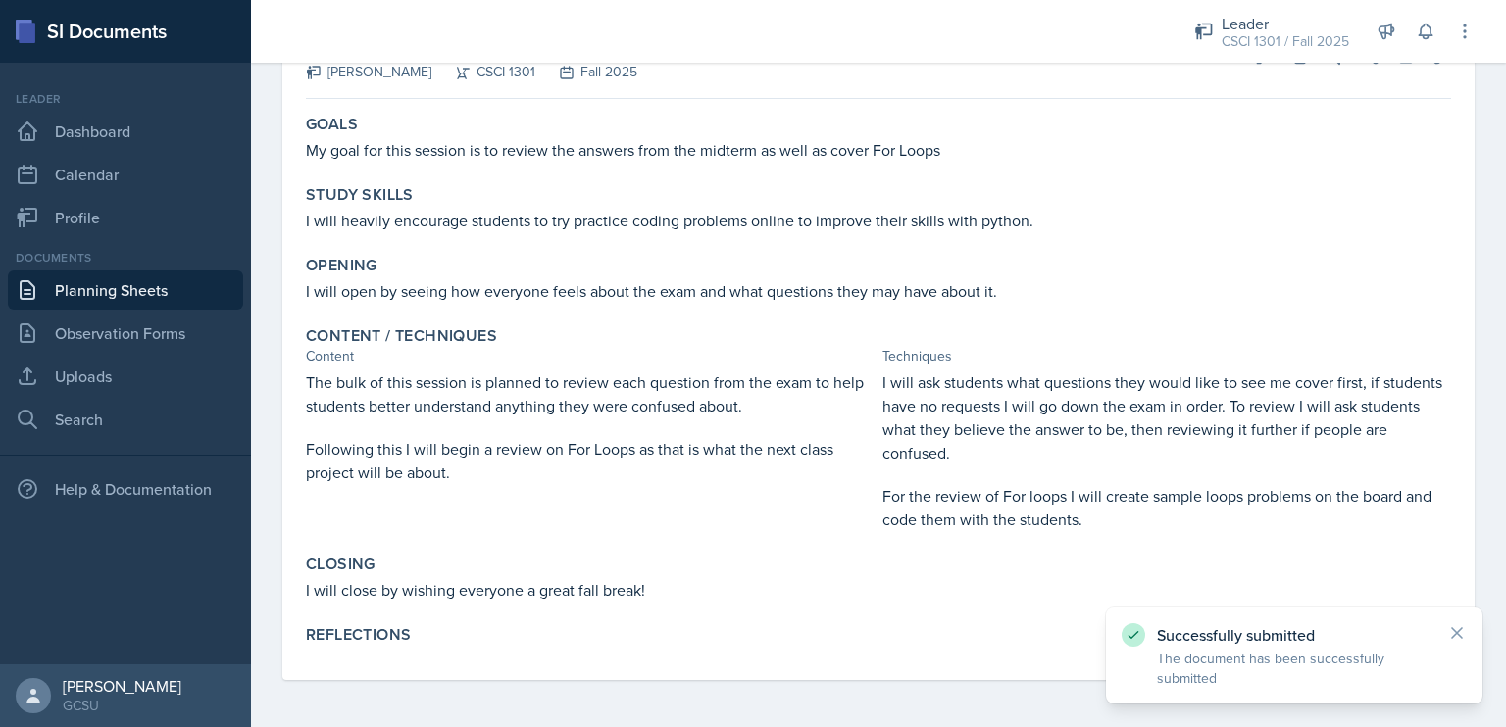
scroll to position [140, 0]
click at [98, 297] on link "Planning Sheets" at bounding box center [125, 290] width 235 height 39
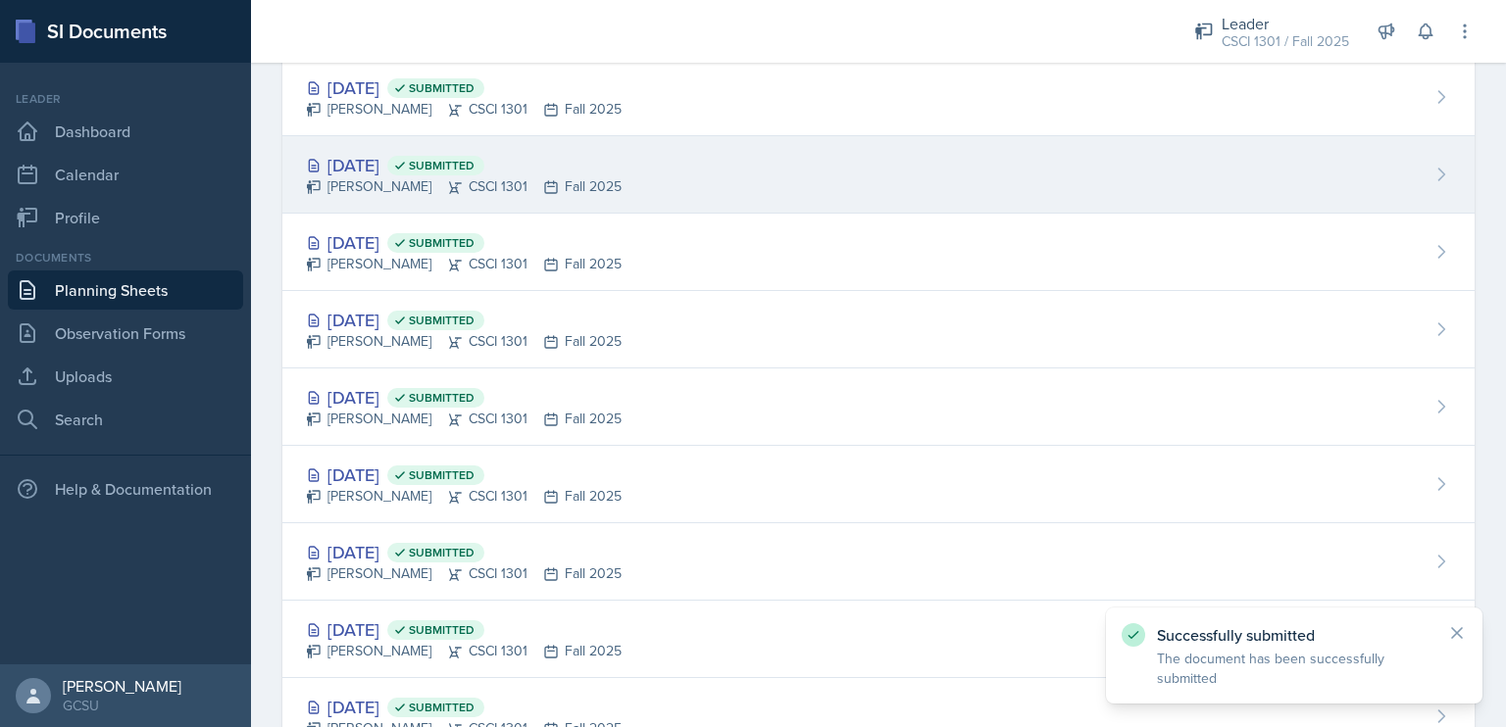
click at [397, 175] on div "[DATE] Submitted" at bounding box center [464, 165] width 316 height 26
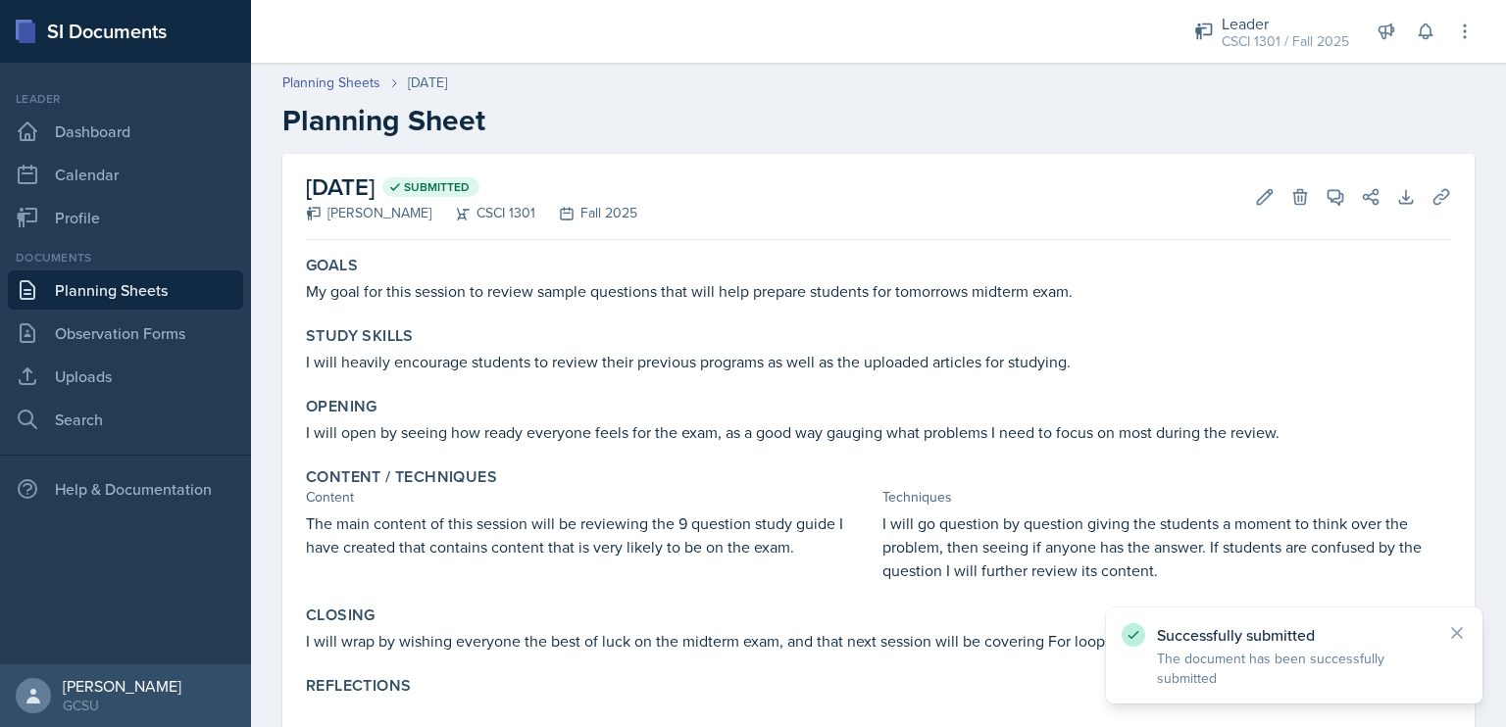
scroll to position [50, 0]
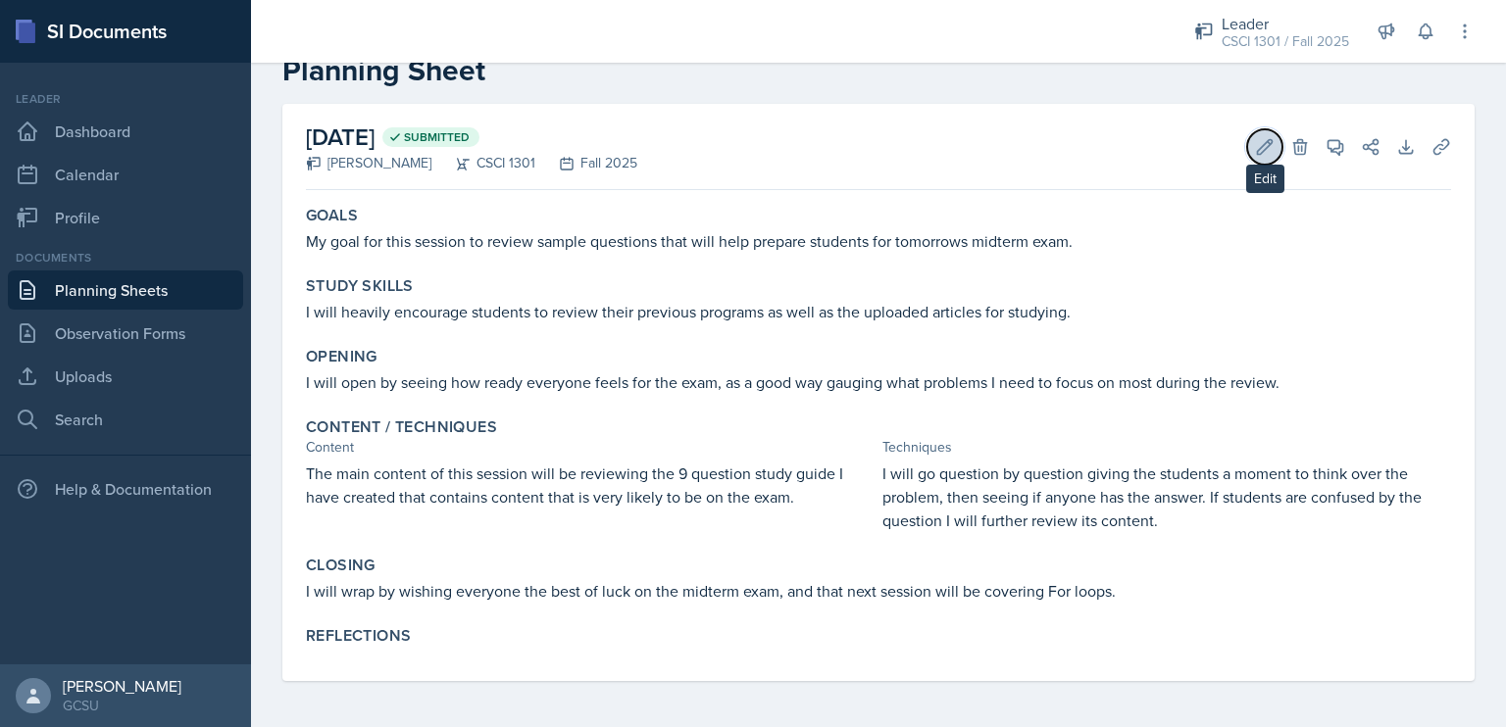
click at [1255, 147] on icon at bounding box center [1265, 147] width 20 height 20
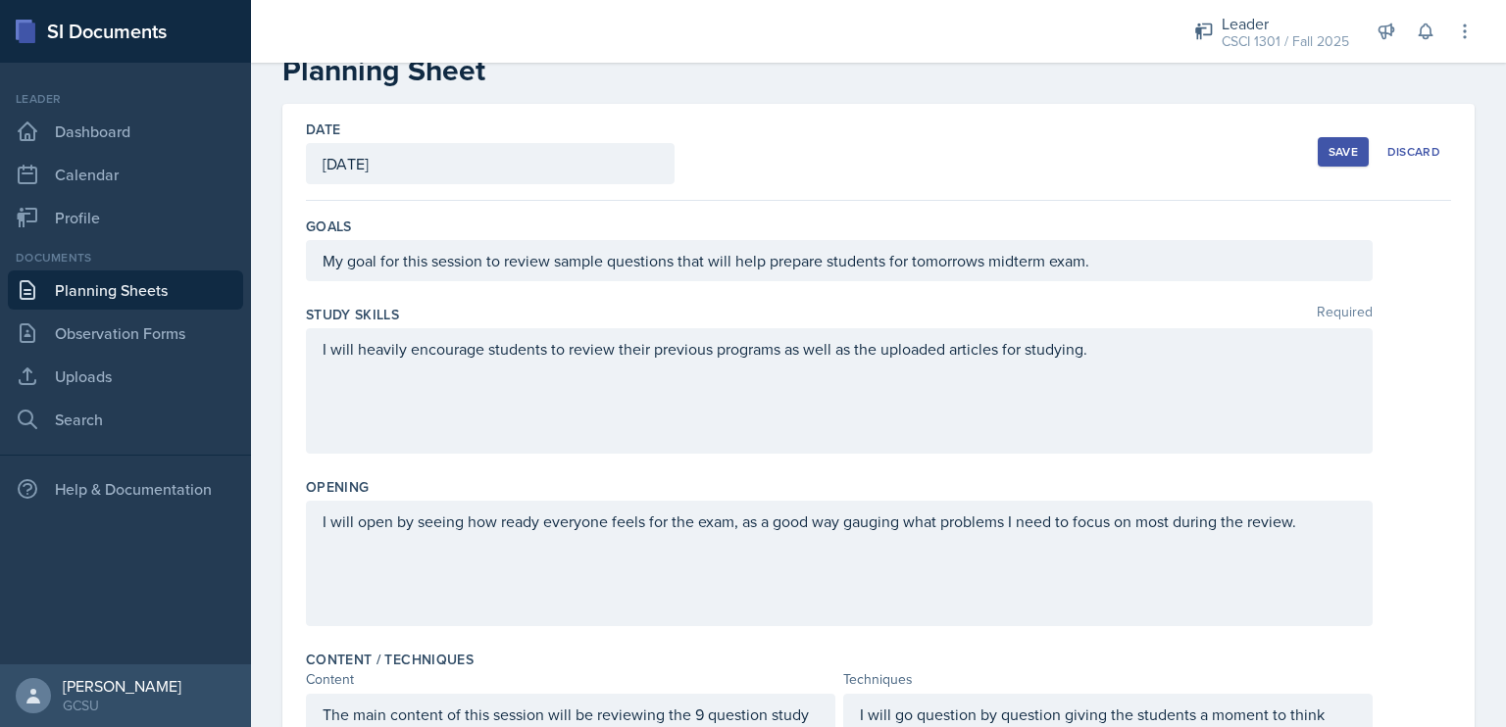
scroll to position [601, 0]
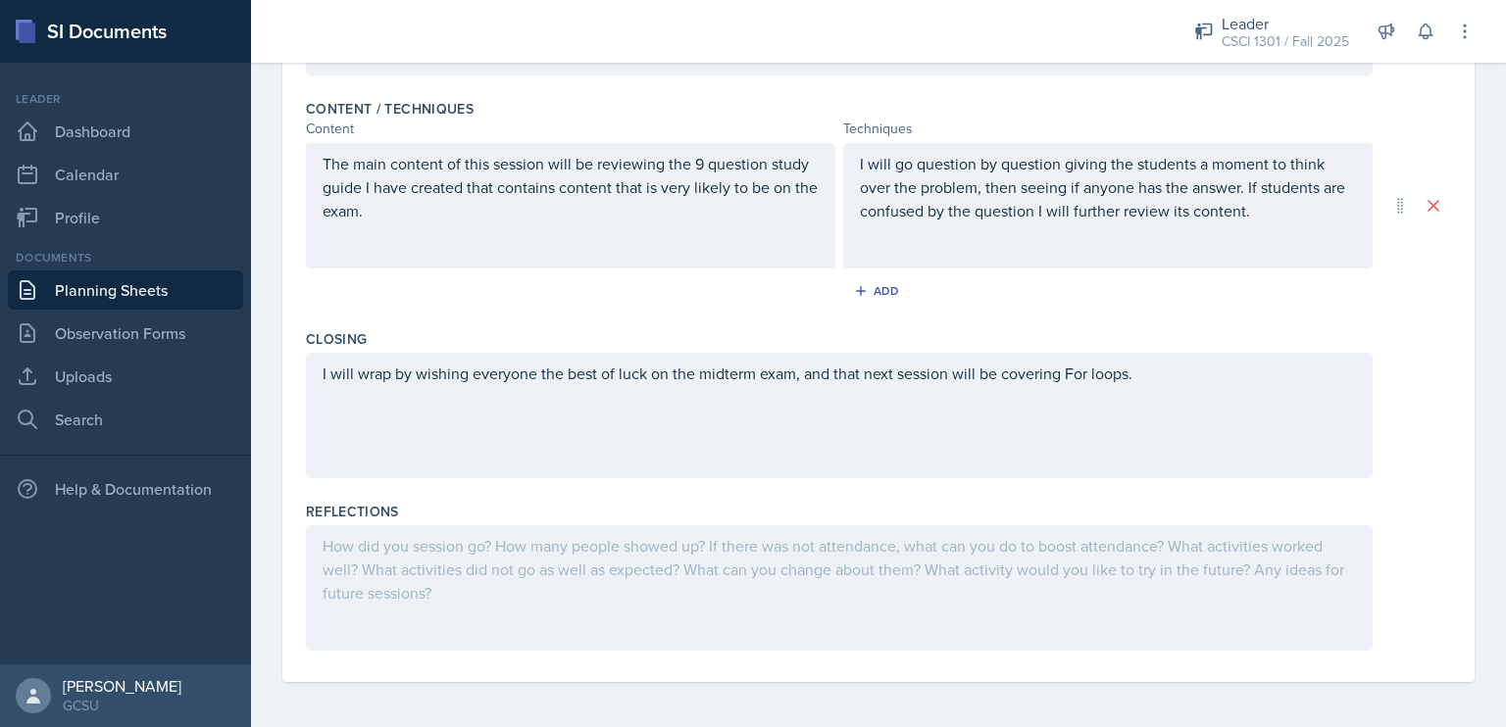
click at [568, 607] on div at bounding box center [839, 587] width 1067 height 125
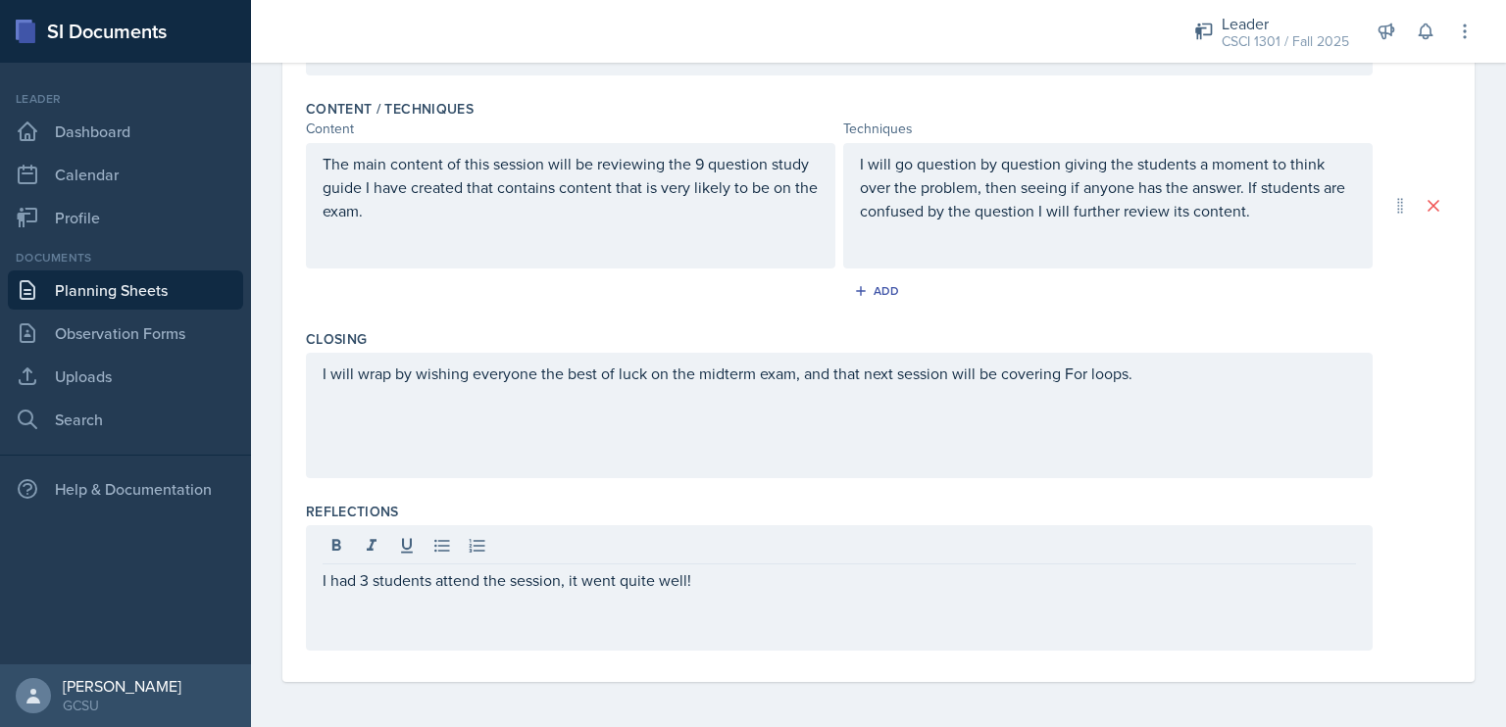
click at [779, 591] on div "I had 3 students attend the session, it went quite well!" at bounding box center [839, 587] width 1067 height 125
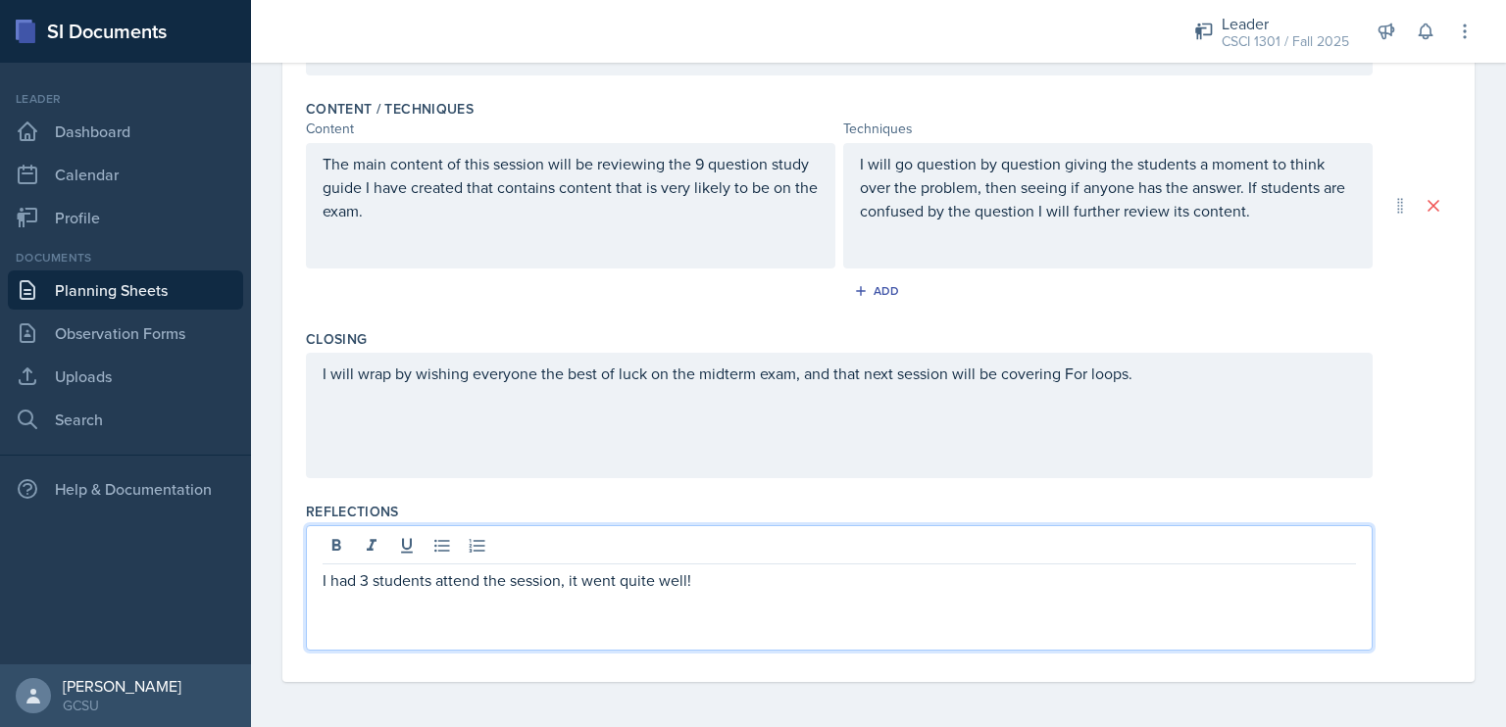
scroll to position [0, 0]
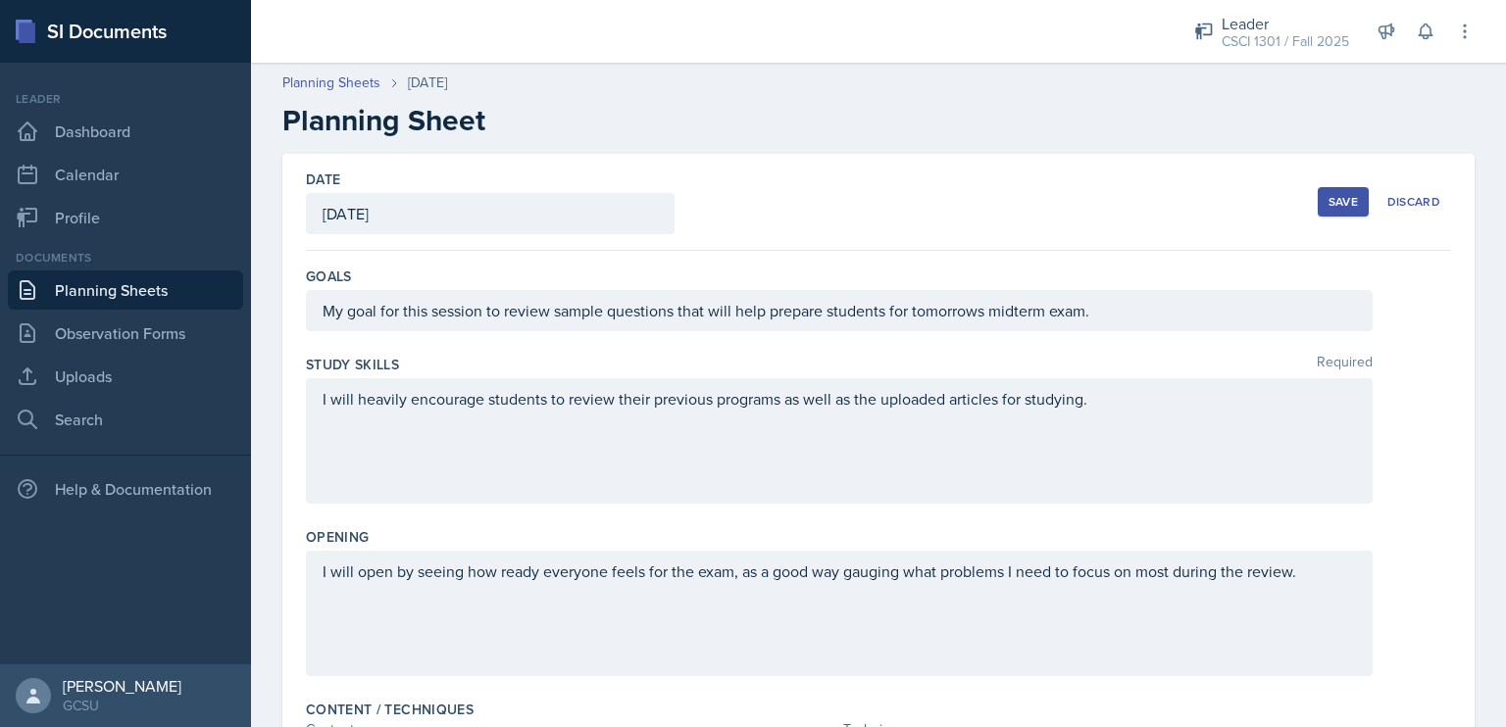
click at [1342, 188] on button "Save" at bounding box center [1343, 201] width 51 height 29
